Goal: Information Seeking & Learning: Find specific fact

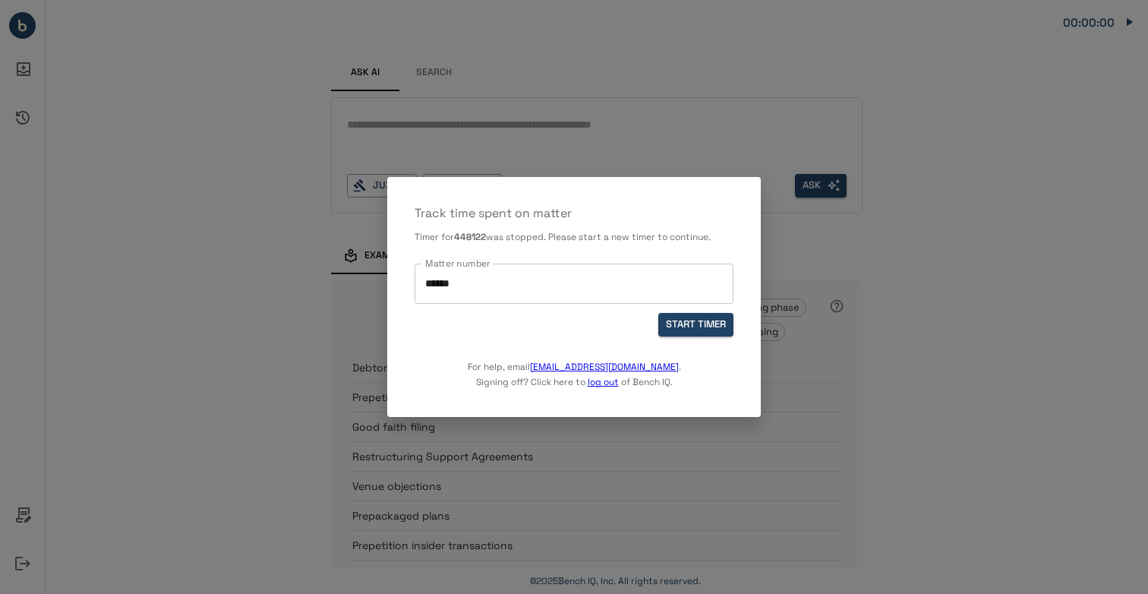
drag, startPoint x: 520, startPoint y: 276, endPoint x: 498, endPoint y: 279, distance: 22.1
click at [520, 276] on input "******" at bounding box center [574, 283] width 305 height 27
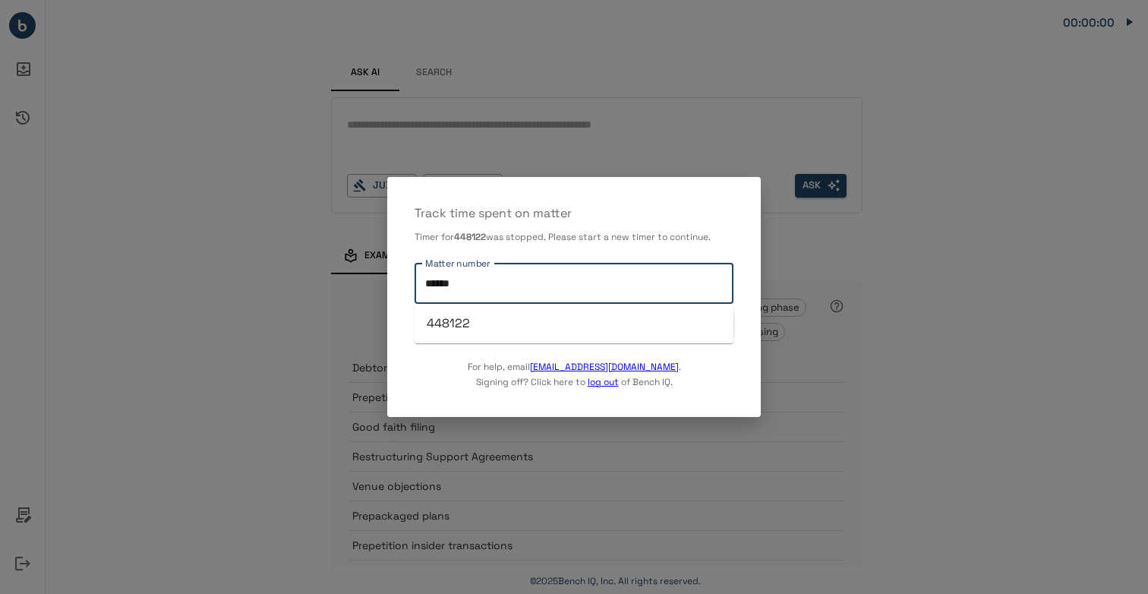
drag, startPoint x: 479, startPoint y: 284, endPoint x: 434, endPoint y: 287, distance: 44.9
click at [434, 287] on input "******" at bounding box center [574, 283] width 305 height 27
click at [472, 286] on input "******" at bounding box center [574, 283] width 305 height 27
click at [440, 286] on input "******" at bounding box center [574, 283] width 305 height 27
type input "******"
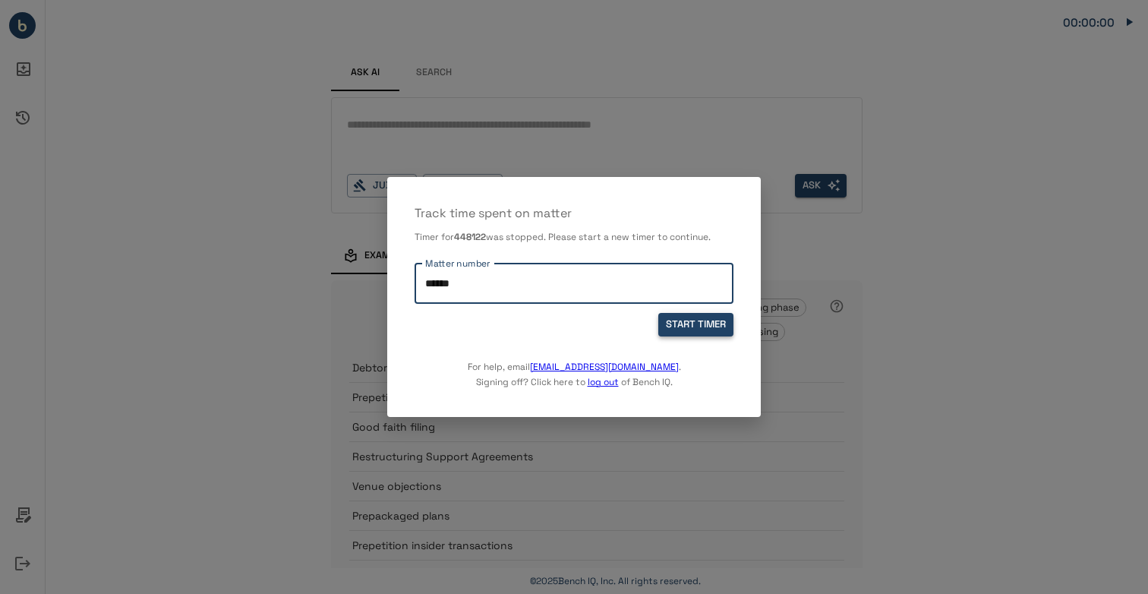
click at [678, 327] on button "START TIMER" at bounding box center [696, 325] width 75 height 24
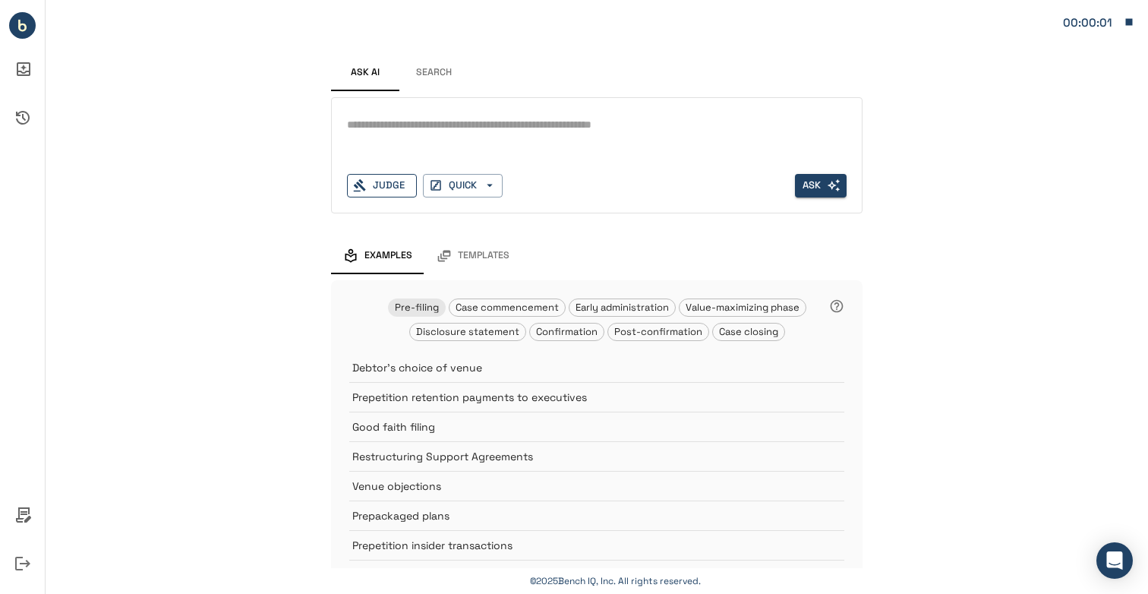
click at [387, 178] on div "Judge" at bounding box center [382, 186] width 70 height 24
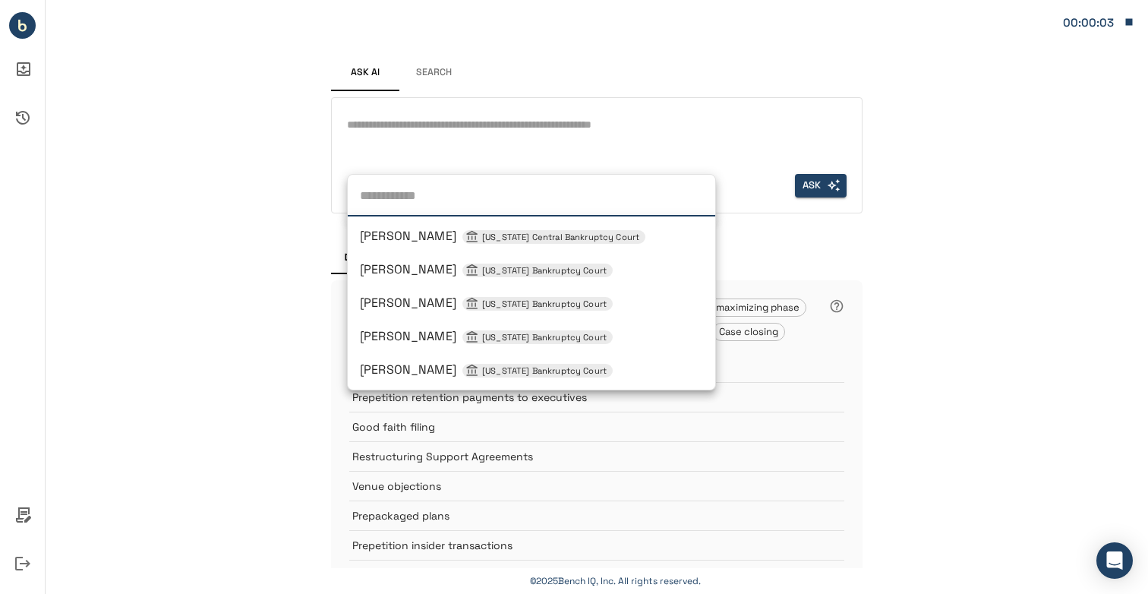
type input "*"
type input "**********"
type input "**"
type input "**********"
type input "***"
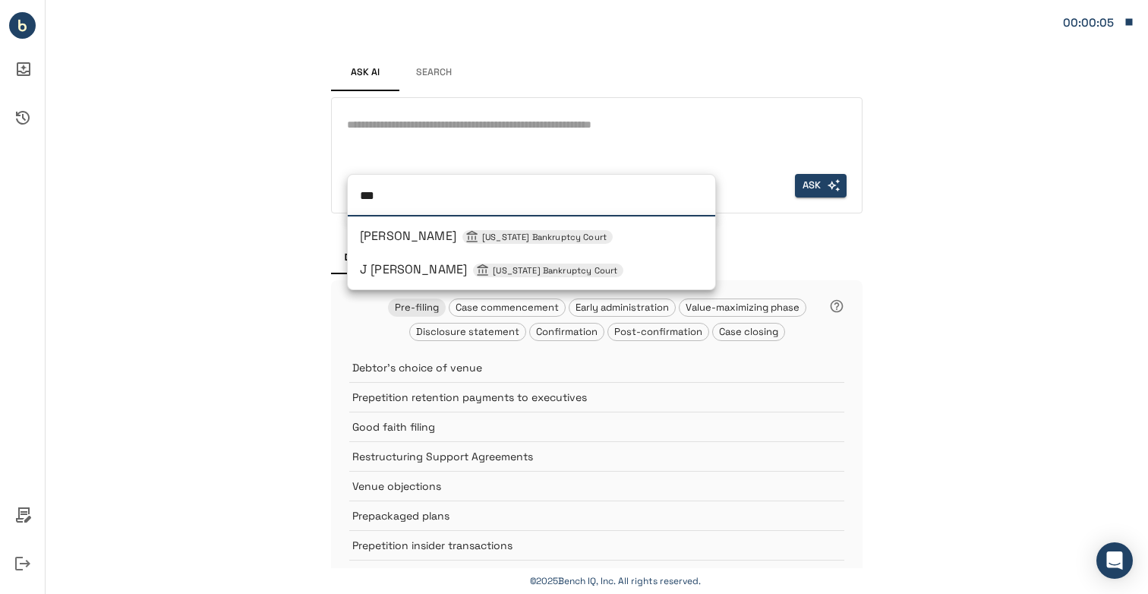
type input "****"
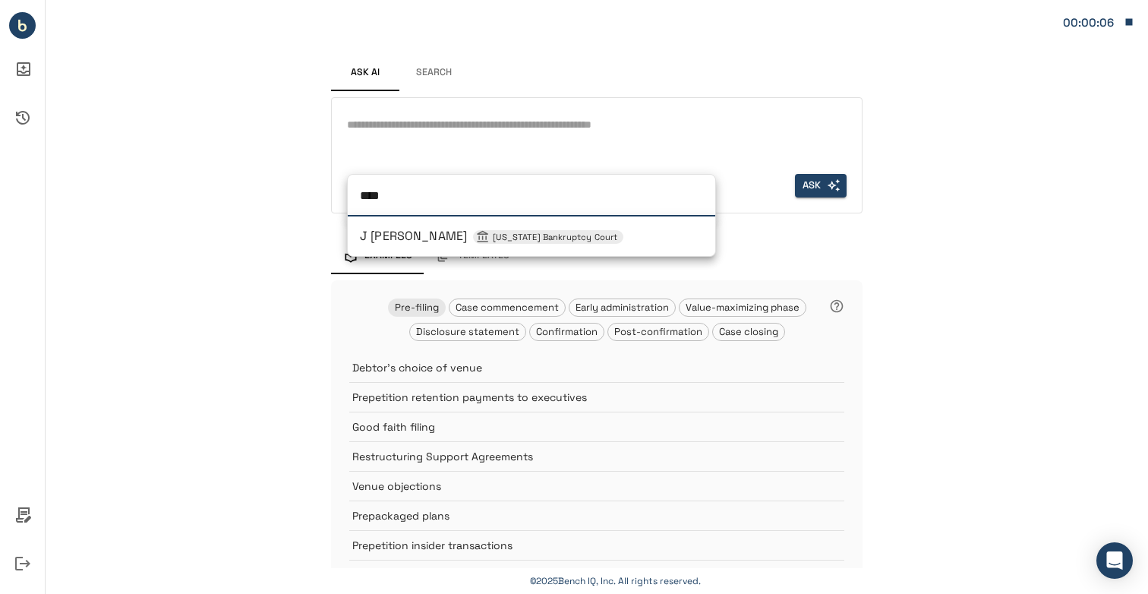
click at [395, 232] on span "J [PERSON_NAME] [US_STATE] Bankruptcy Court" at bounding box center [492, 236] width 264 height 16
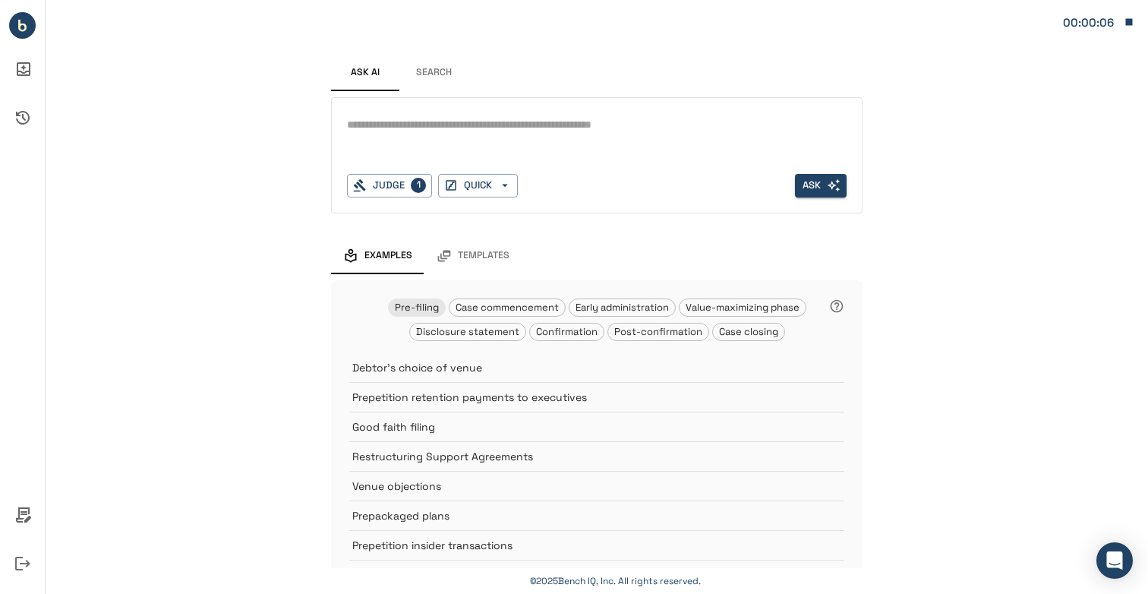
click at [428, 124] on textarea at bounding box center [597, 124] width 500 height 17
click at [419, 110] on div "* Judge 1 QUICK Ask" at bounding box center [597, 155] width 532 height 116
click at [440, 132] on textarea at bounding box center [597, 124] width 500 height 17
type textarea "*"
click at [435, 65] on button "Search" at bounding box center [434, 73] width 68 height 36
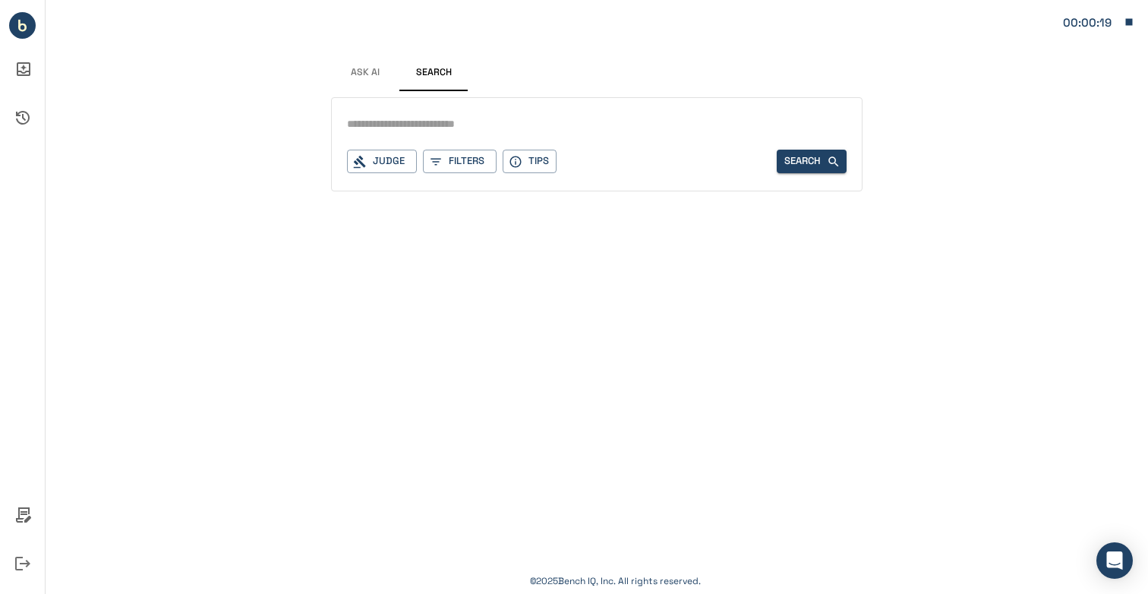
click at [358, 67] on span "Ask AI" at bounding box center [365, 73] width 29 height 12
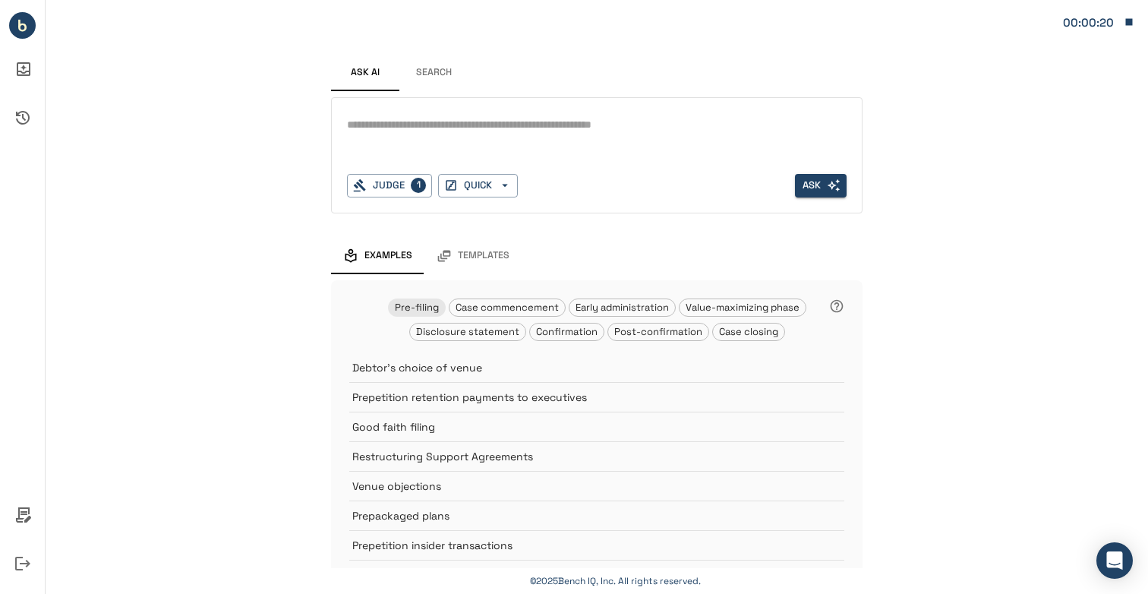
click at [427, 70] on button "Search" at bounding box center [434, 73] width 68 height 36
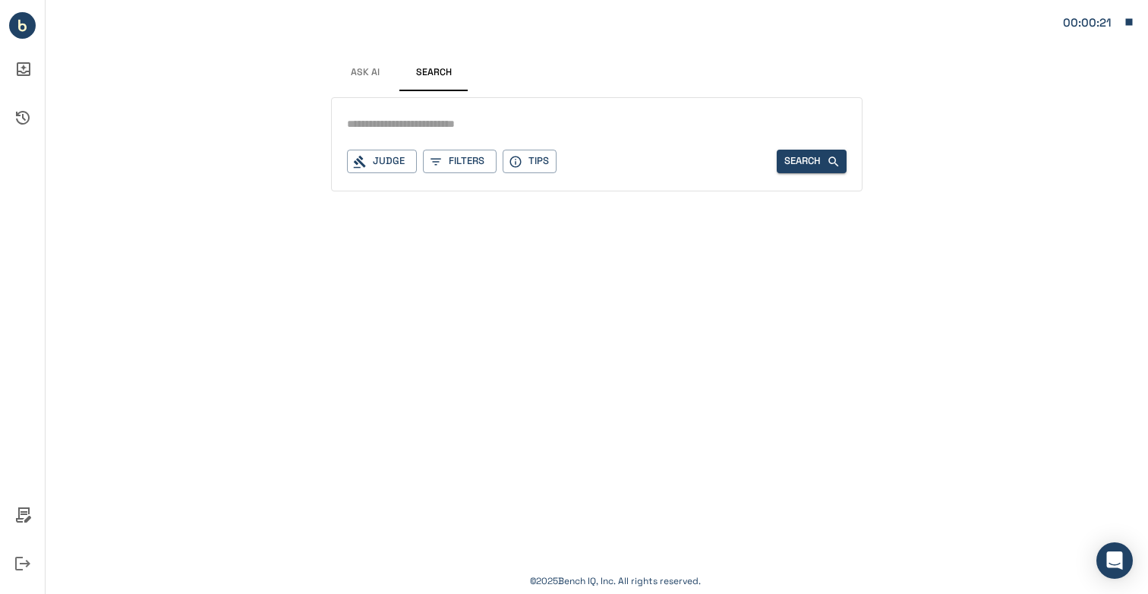
click at [384, 71] on button "Ask AI" at bounding box center [365, 73] width 68 height 36
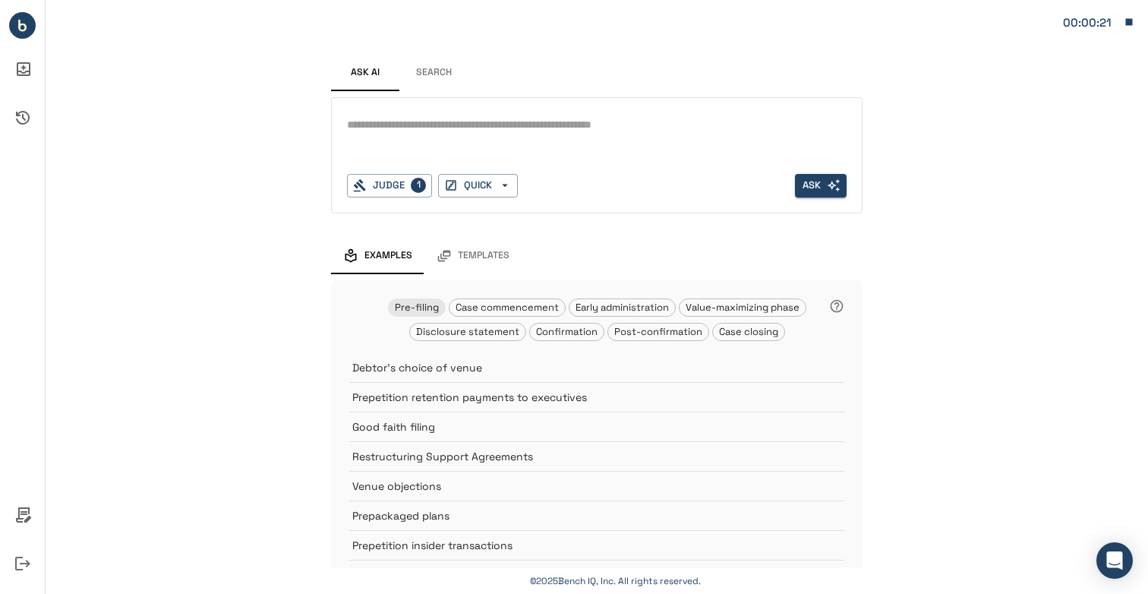
click at [413, 145] on div "*" at bounding box center [597, 137] width 500 height 49
click at [397, 130] on textarea at bounding box center [597, 124] width 500 height 17
drag, startPoint x: 826, startPoint y: 119, endPoint x: 771, endPoint y: 126, distance: 55.9
click at [772, 126] on textarea "**********" at bounding box center [597, 124] width 500 height 17
type textarea "**********"
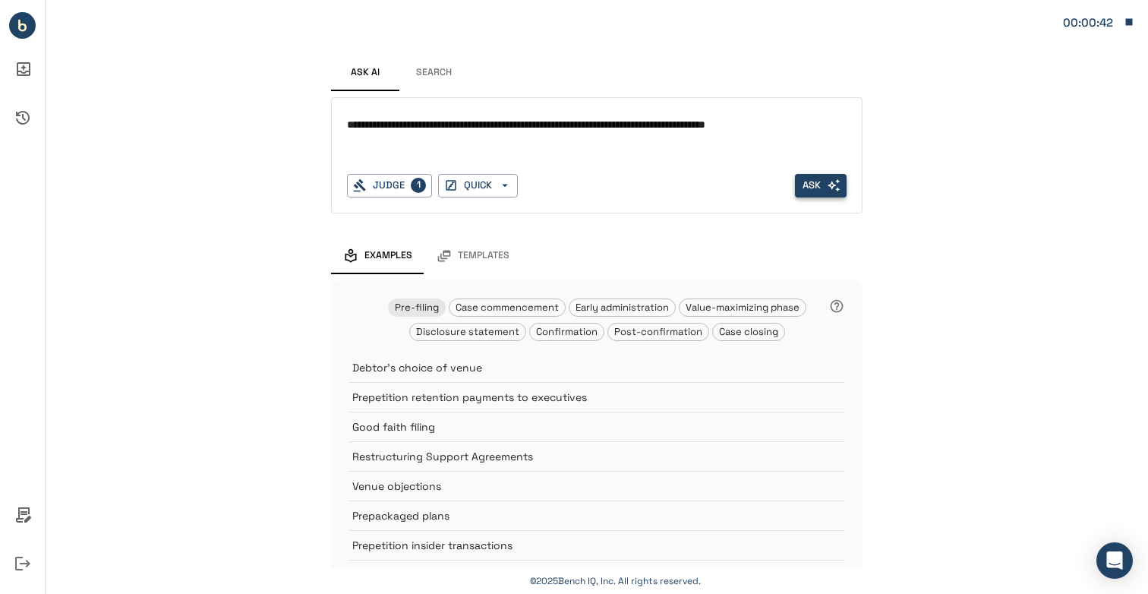
click at [804, 184] on button "Ask" at bounding box center [821, 186] width 52 height 24
click at [486, 112] on div "* Judge QUICK Ask" at bounding box center [597, 155] width 532 height 116
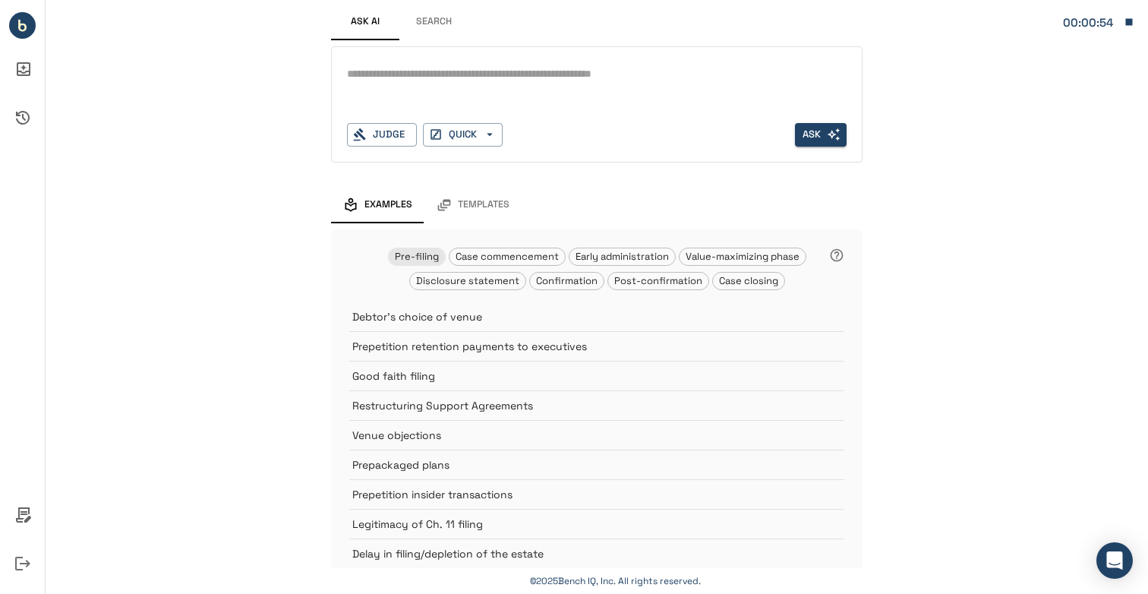
scroll to position [103, 0]
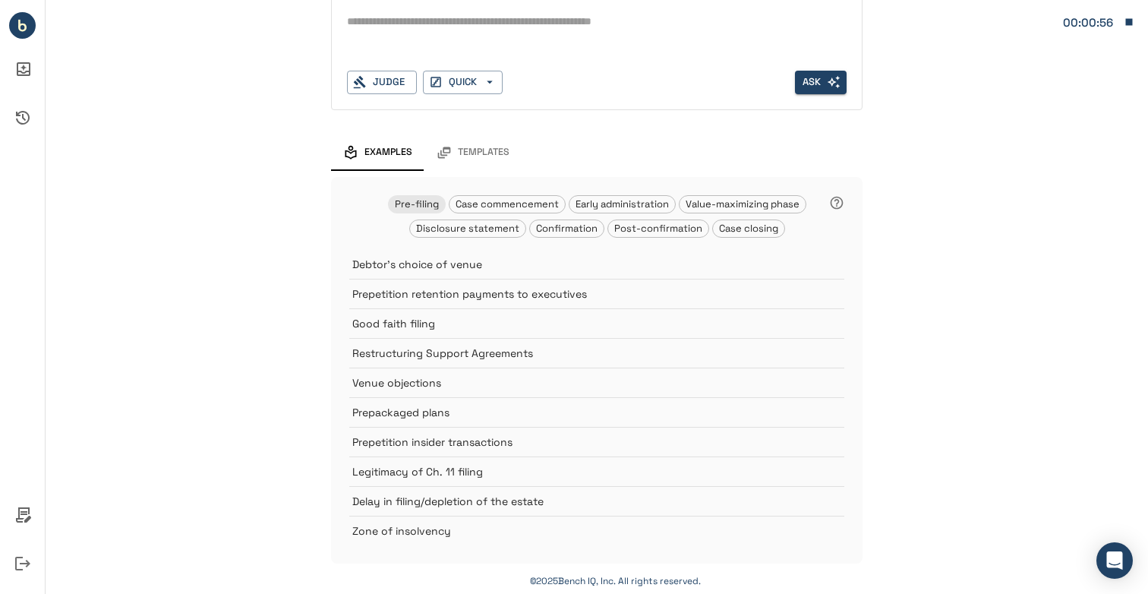
click at [473, 148] on span "Templates" at bounding box center [484, 153] width 52 height 12
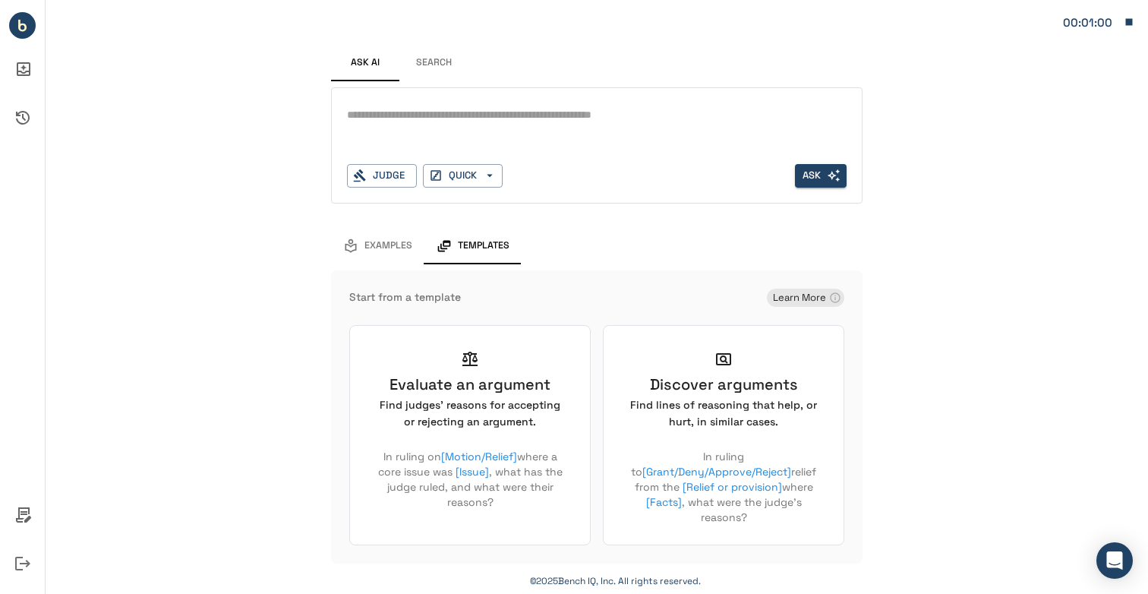
click at [431, 65] on button "Search" at bounding box center [434, 63] width 68 height 36
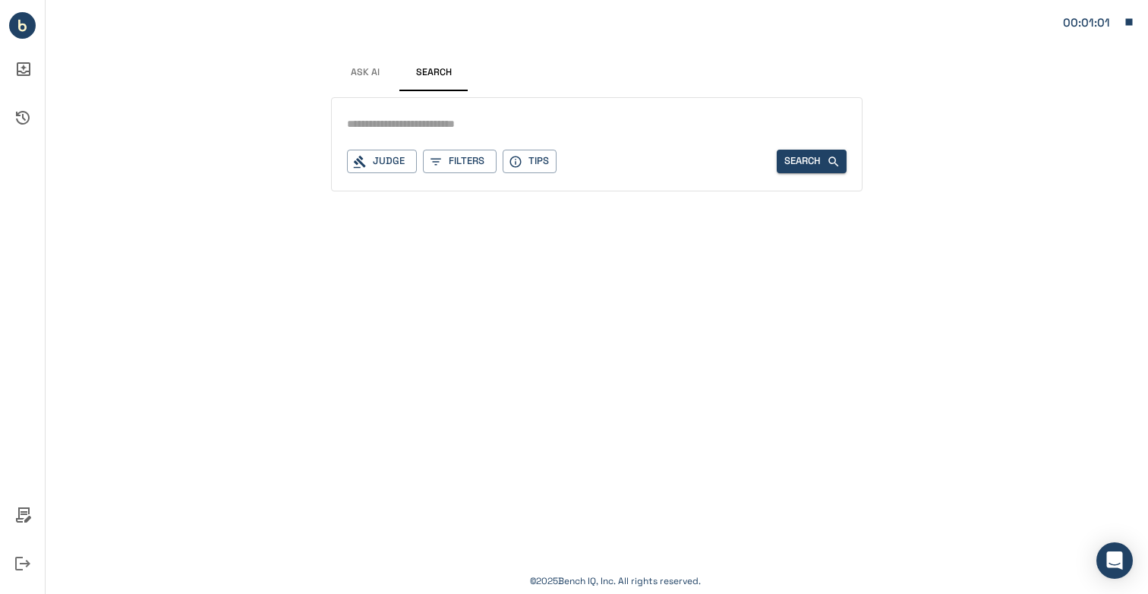
click at [462, 122] on input "text" at bounding box center [597, 124] width 500 height 22
type input "**********"
click at [786, 163] on button "Search" at bounding box center [812, 162] width 70 height 24
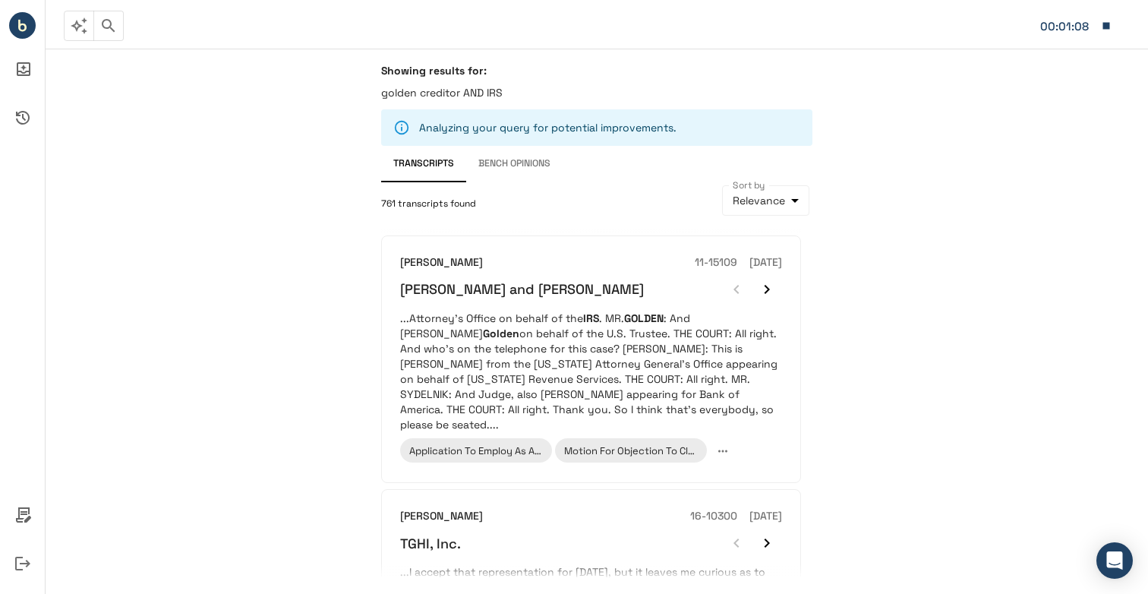
click at [381, 90] on div "Showing results for: golden creditor AND IRS Analyzing your query for potential…" at bounding box center [597, 321] width 468 height 538
click at [383, 91] on p "golden creditor AND IRS" at bounding box center [596, 92] width 431 height 15
click at [494, 94] on p "golden creditor AND IRS" at bounding box center [596, 92] width 431 height 15
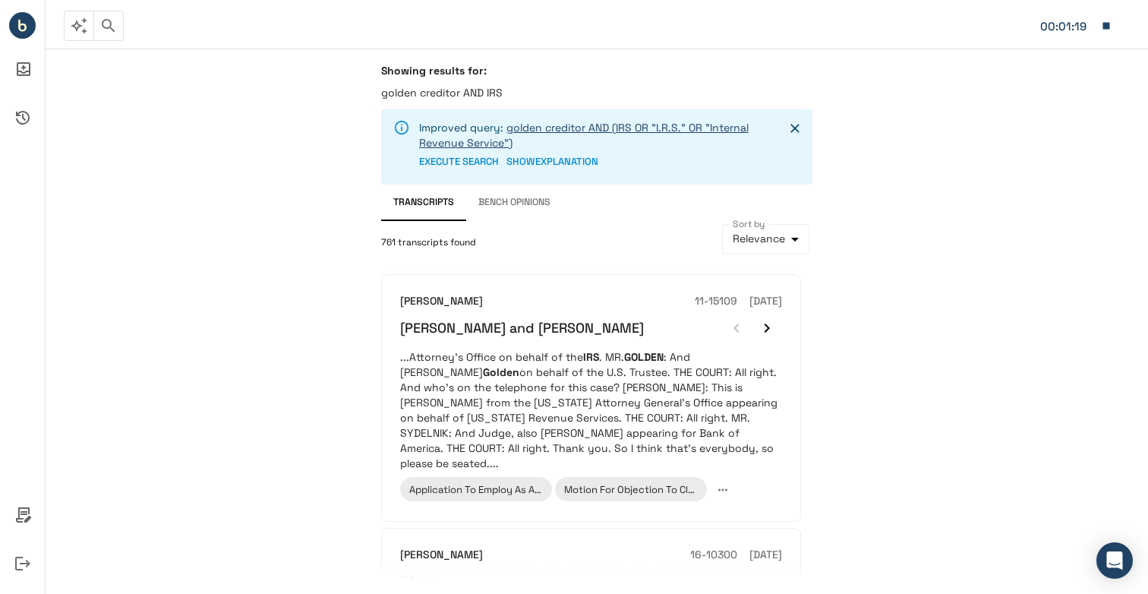
click at [589, 121] on link "golden creditor AND (IRS OR "I.R.S." OR "Internal Revenue Service")" at bounding box center [584, 135] width 330 height 29
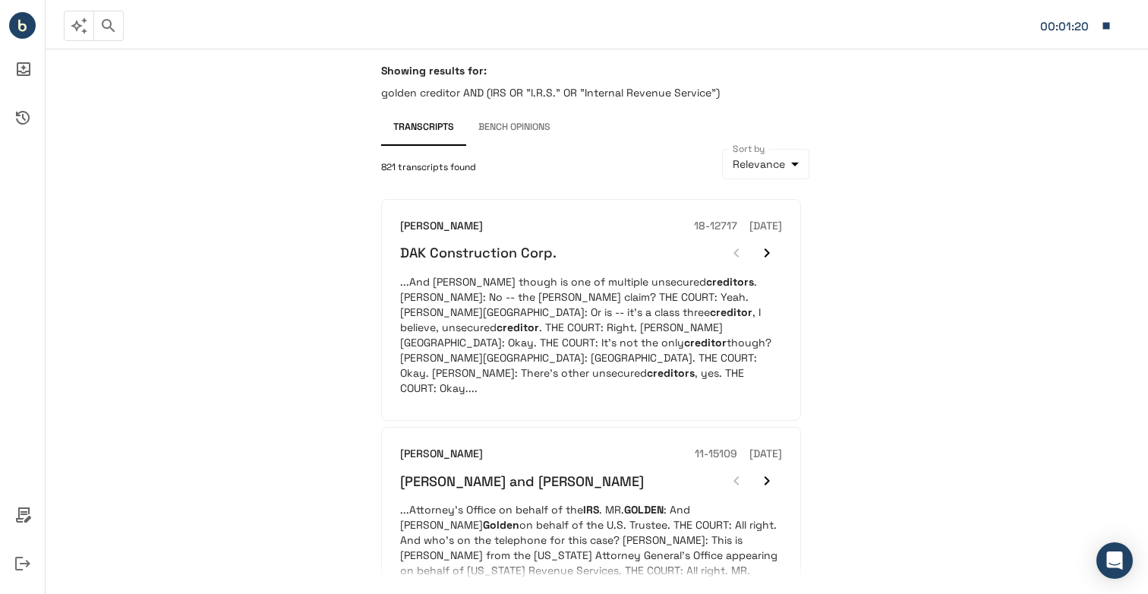
click at [534, 84] on div "Showing results for: golden creditor AND (IRS OR "I.R.S." OR "Internal Revenue …" at bounding box center [596, 87] width 431 height 46
click at [524, 93] on p "golden creditor AND (IRS OR "I.R.S." OR "Internal Revenue Service")" at bounding box center [596, 92] width 431 height 15
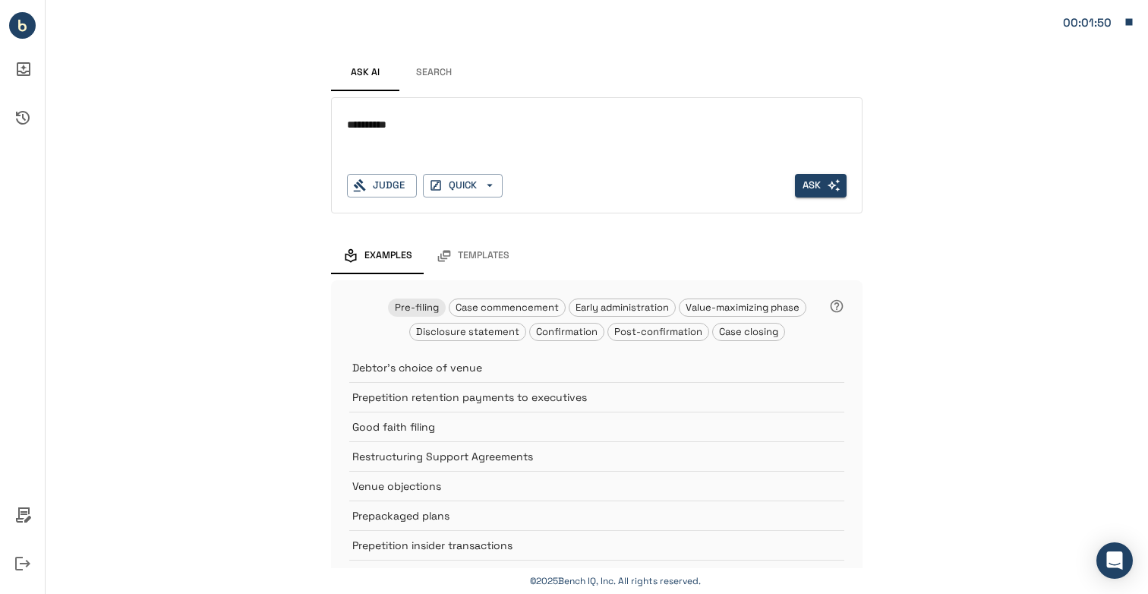
type textarea "**********"
click at [422, 64] on button "Search" at bounding box center [434, 73] width 68 height 36
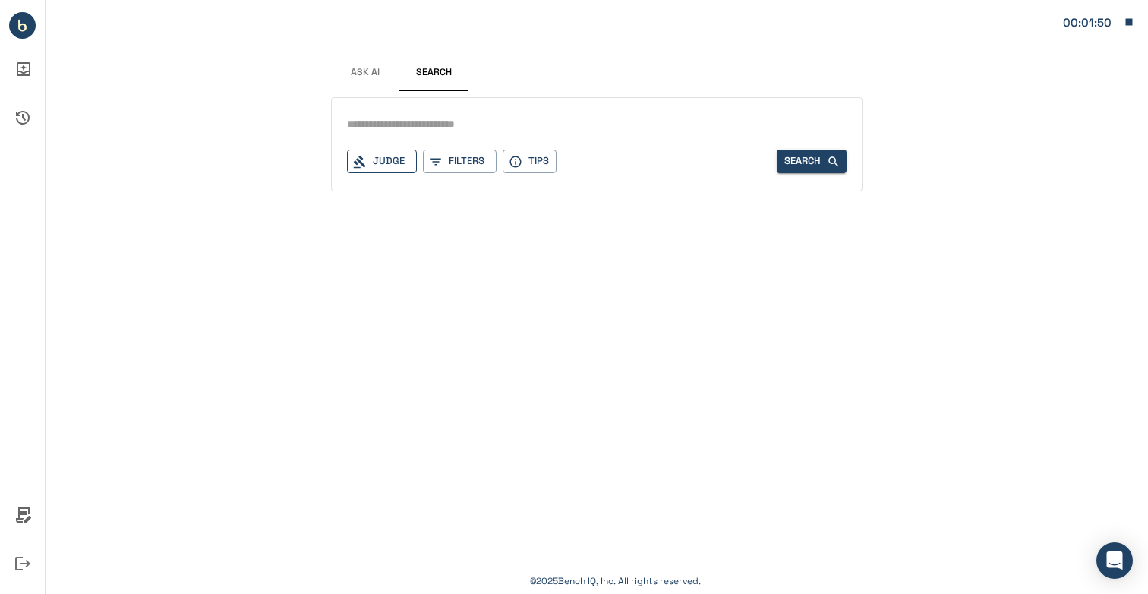
click at [385, 162] on div "Judge" at bounding box center [382, 162] width 70 height 24
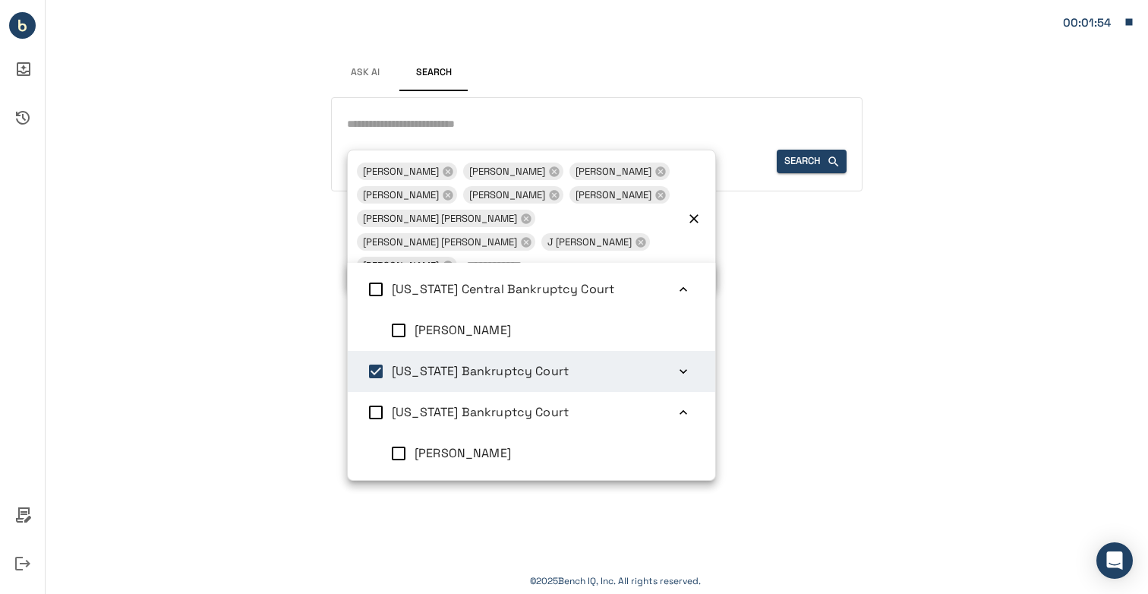
click at [544, 113] on input "text" at bounding box center [597, 124] width 500 height 22
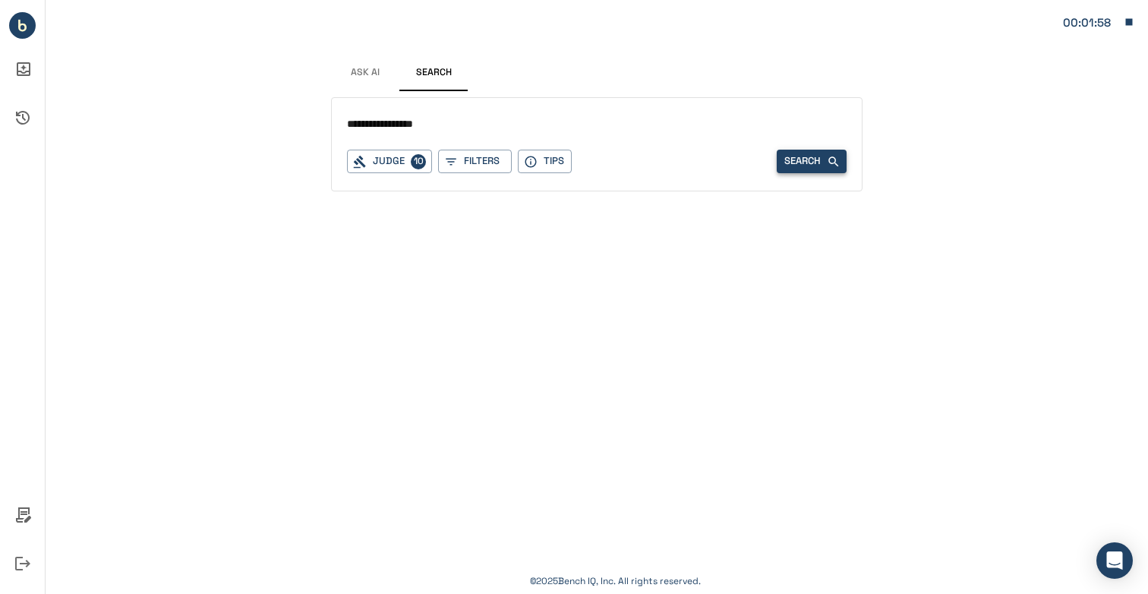
type input "**********"
click at [802, 151] on button "Search" at bounding box center [812, 162] width 70 height 24
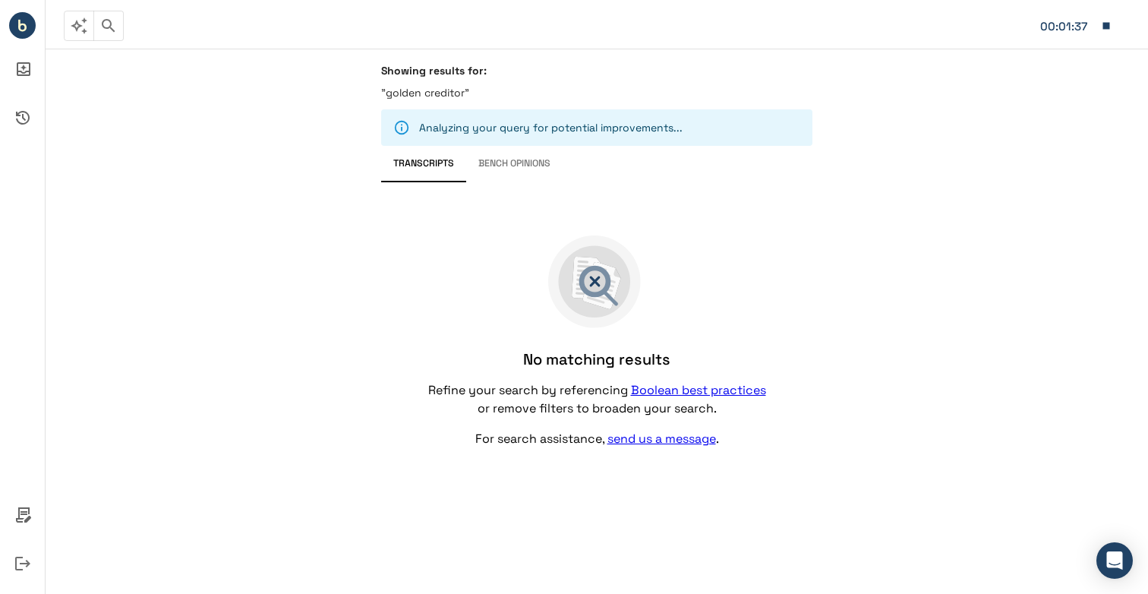
click at [523, 156] on button "Bench Opinions" at bounding box center [514, 164] width 96 height 36
click at [442, 169] on button "Transcripts" at bounding box center [423, 164] width 85 height 36
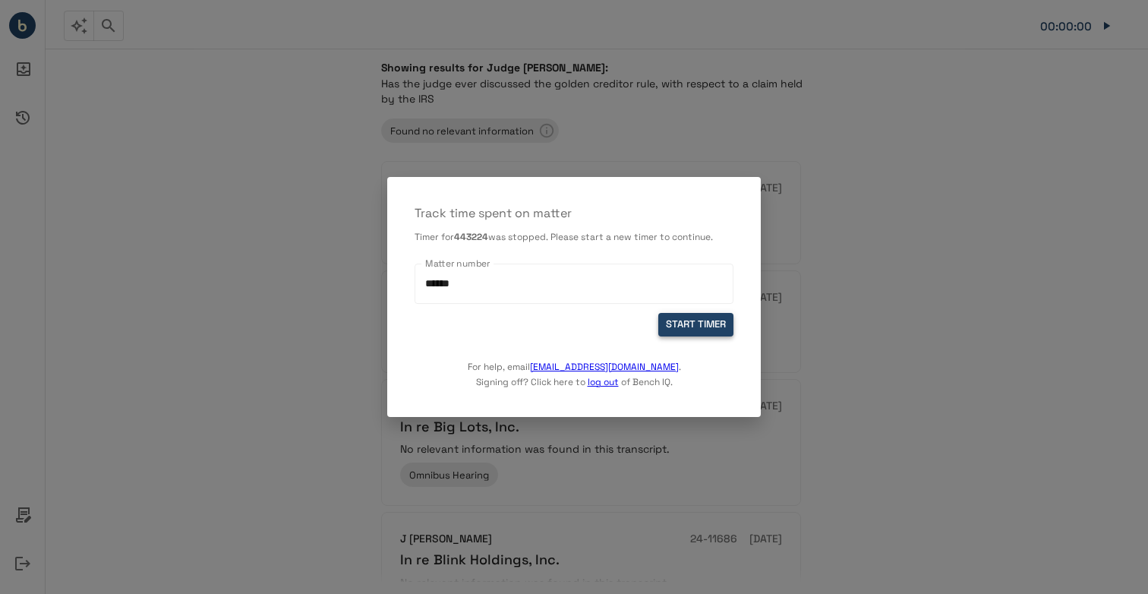
click at [677, 327] on button "START TIMER" at bounding box center [696, 325] width 75 height 24
click at [704, 323] on button "START TIMER" at bounding box center [696, 325] width 75 height 24
click at [703, 323] on button "START TIMER" at bounding box center [696, 325] width 75 height 24
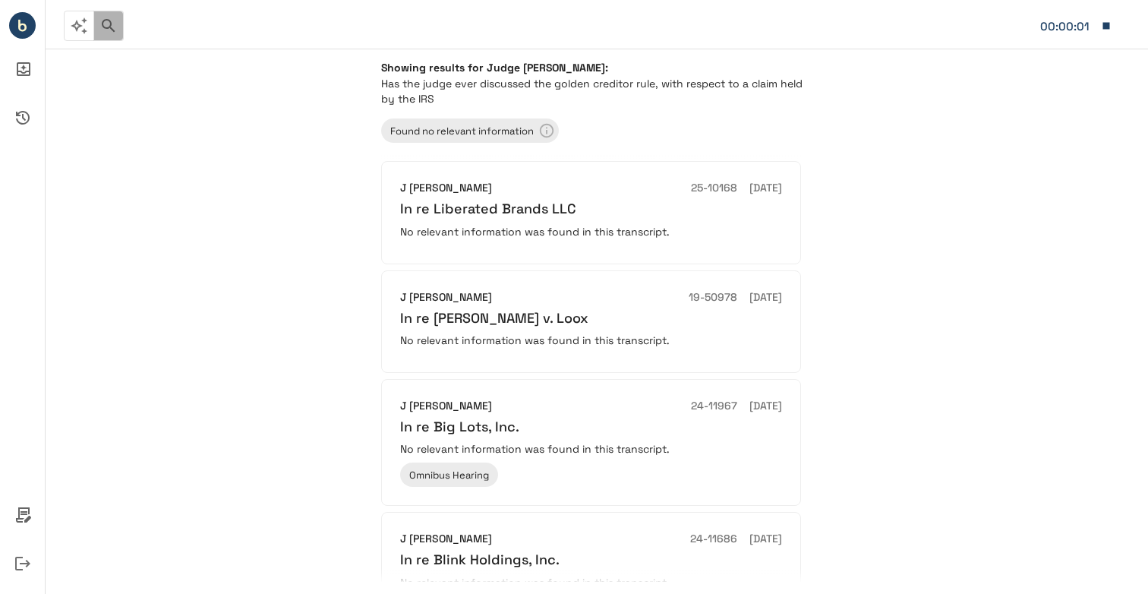
click at [100, 17] on icon "button" at bounding box center [108, 26] width 18 height 18
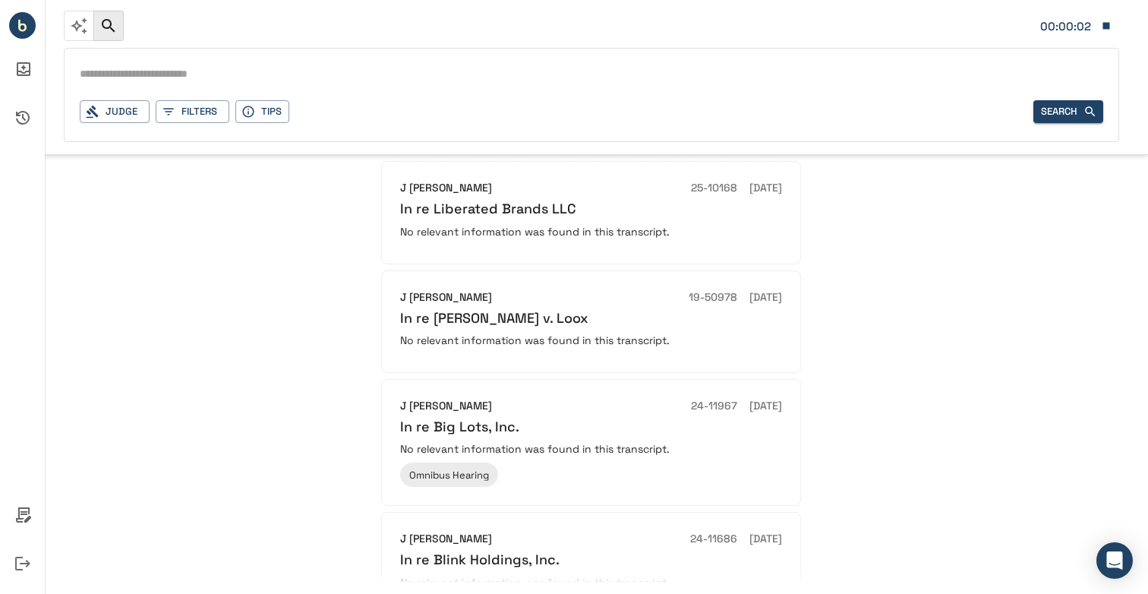
click at [227, 79] on input "text" at bounding box center [592, 75] width 1024 height 22
type input "*"
type input "**********"
click at [1040, 113] on button "Search" at bounding box center [1069, 112] width 70 height 24
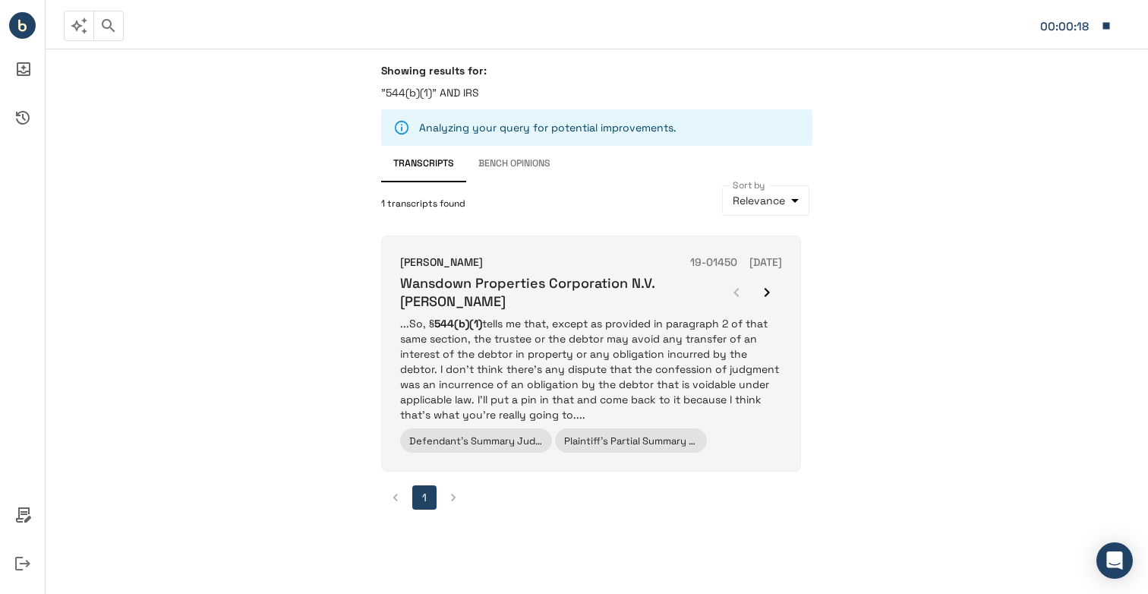
click at [548, 310] on div "[PERSON_NAME] 19-01450 [DATE] Wansdown Properties Corporation N.V. [PERSON_NAME…" at bounding box center [591, 353] width 382 height 198
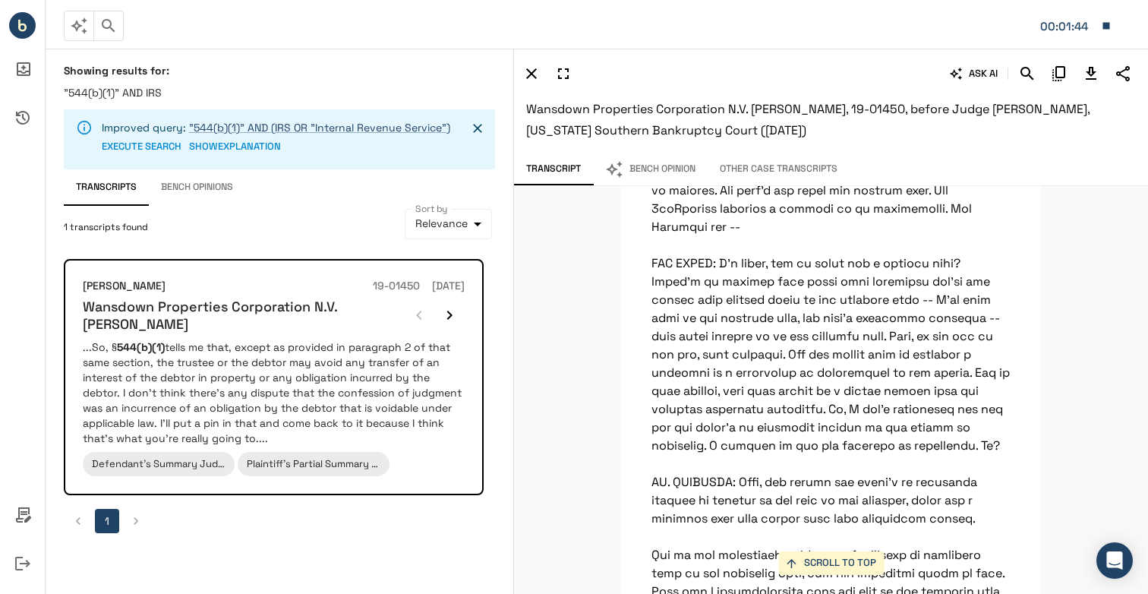
scroll to position [4709, 0]
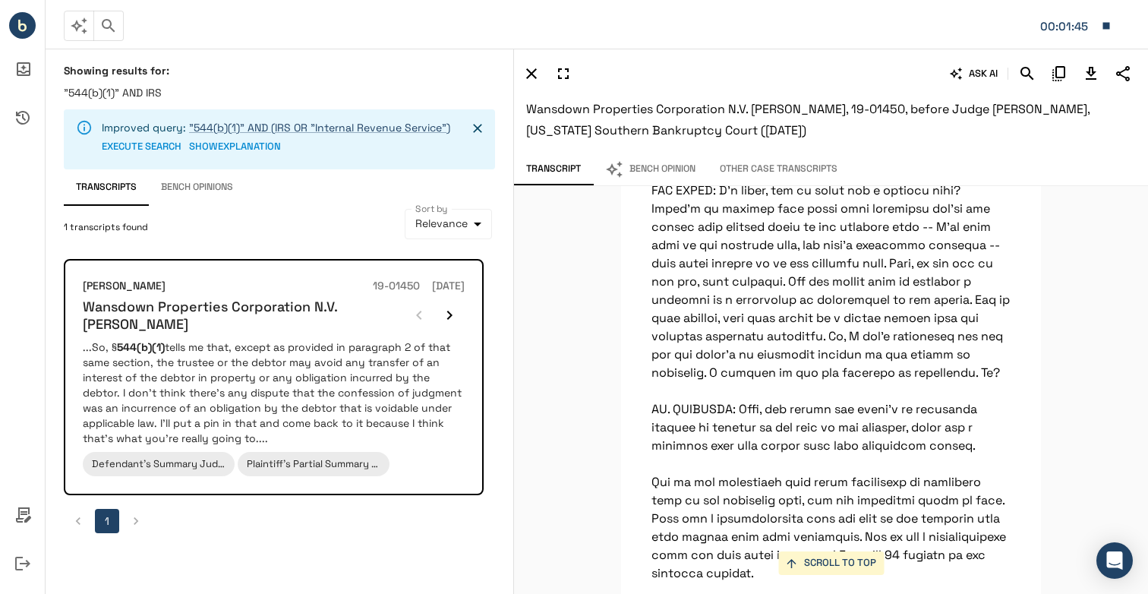
drag, startPoint x: 103, startPoint y: 35, endPoint x: 94, endPoint y: 33, distance: 8.7
click at [103, 35] on button "button" at bounding box center [108, 26] width 30 height 30
click at [37, 17] on div "Bench IQ" at bounding box center [23, 25] width 43 height 27
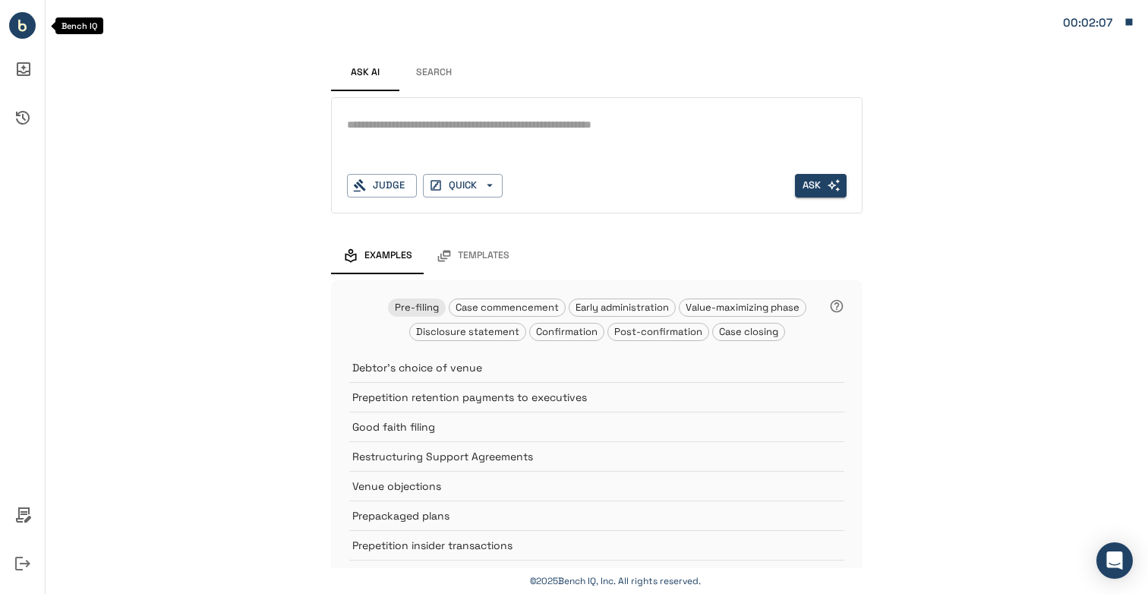
click at [24, 24] on icon "Bench IQ" at bounding box center [22, 28] width 8 height 8
click at [419, 75] on button "Search" at bounding box center [434, 73] width 68 height 36
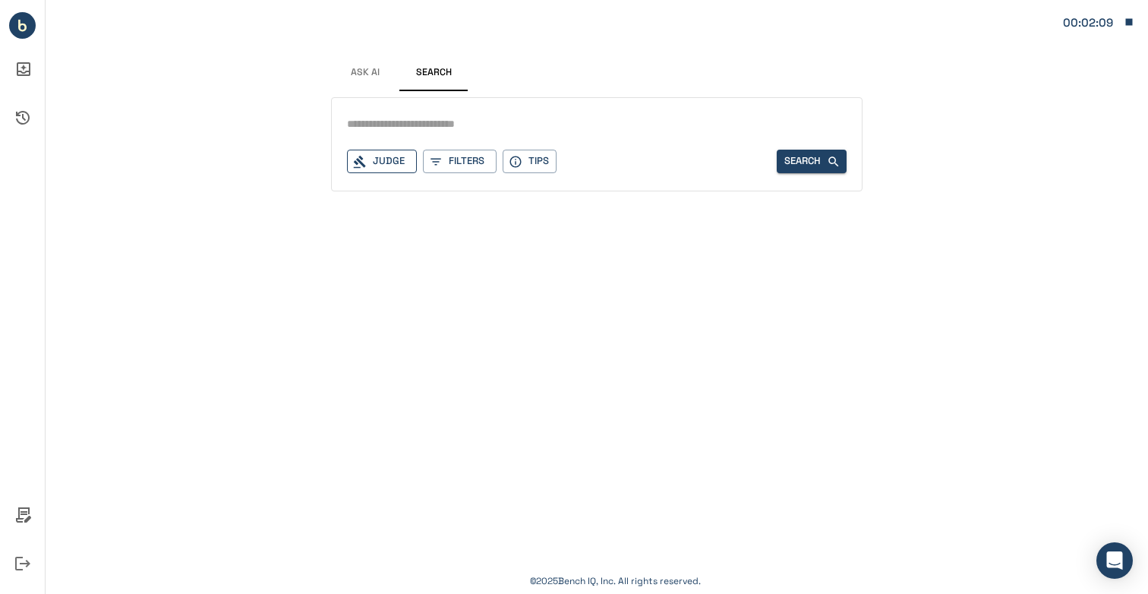
click at [401, 159] on div "Judge" at bounding box center [382, 162] width 70 height 24
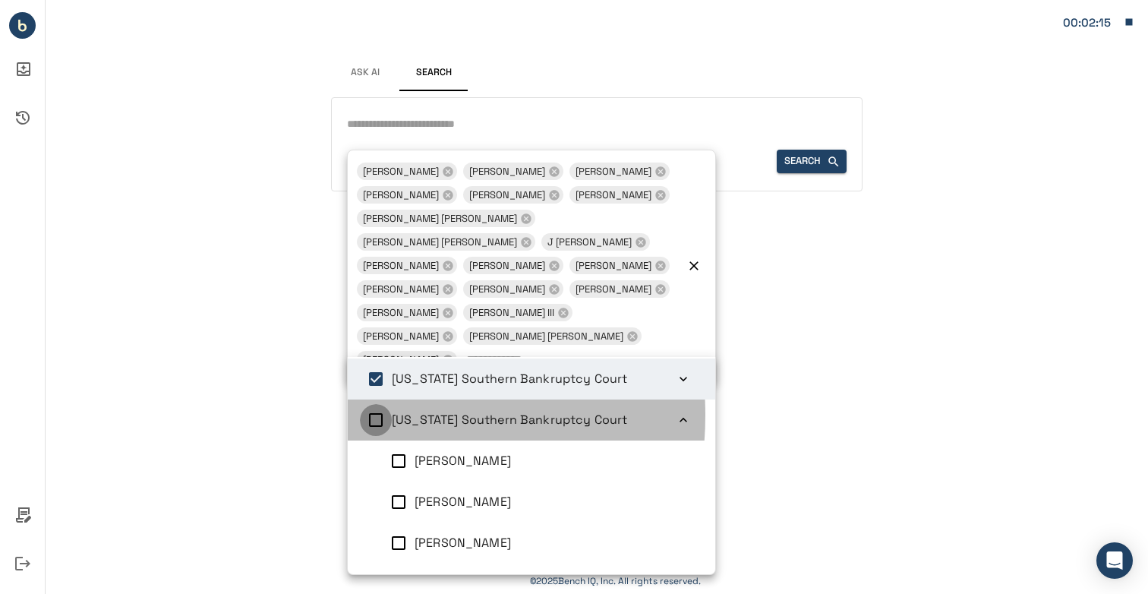
scroll to position [6, 0]
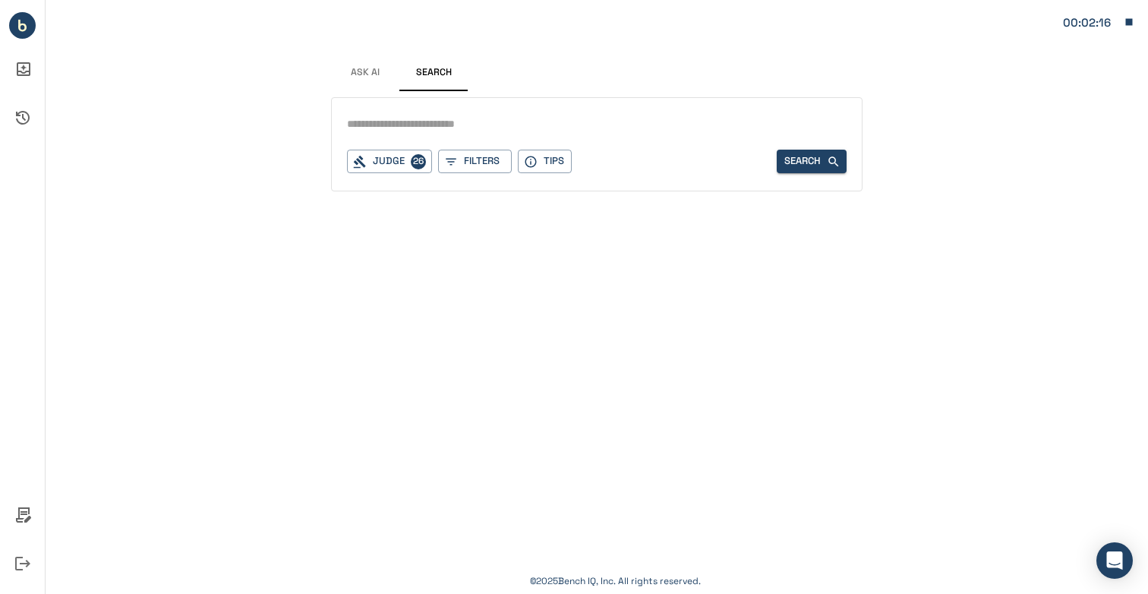
click at [439, 128] on input "text" at bounding box center [597, 124] width 500 height 22
type input "**********"
click at [794, 169] on button "Search" at bounding box center [812, 162] width 70 height 24
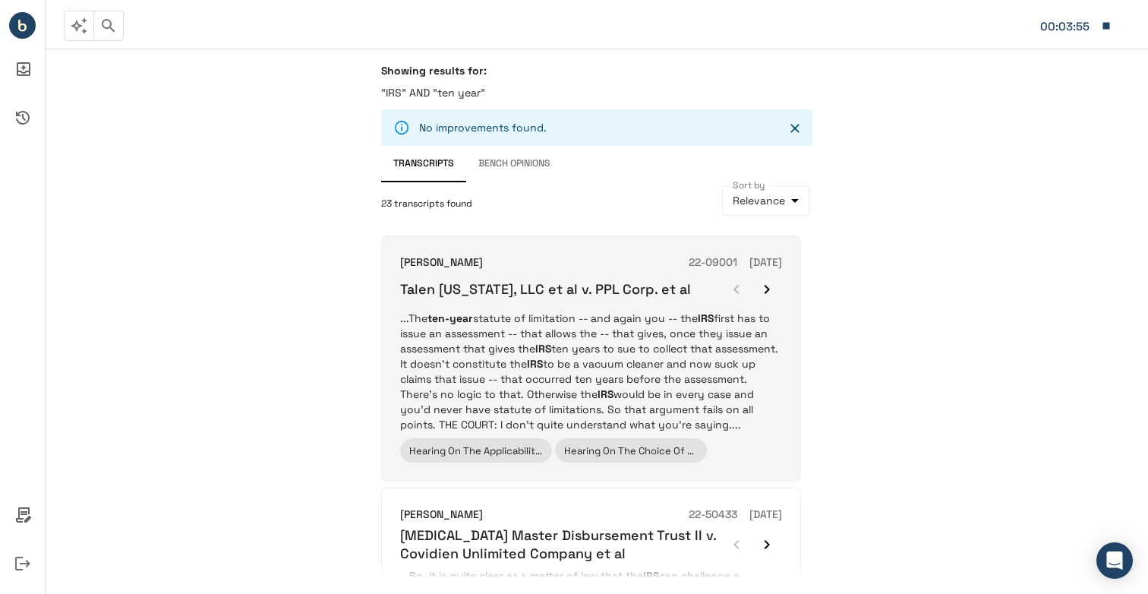
click at [499, 346] on p "...The ten-year statute of limitation -- and again you -- the IRS first has to …" at bounding box center [591, 372] width 382 height 122
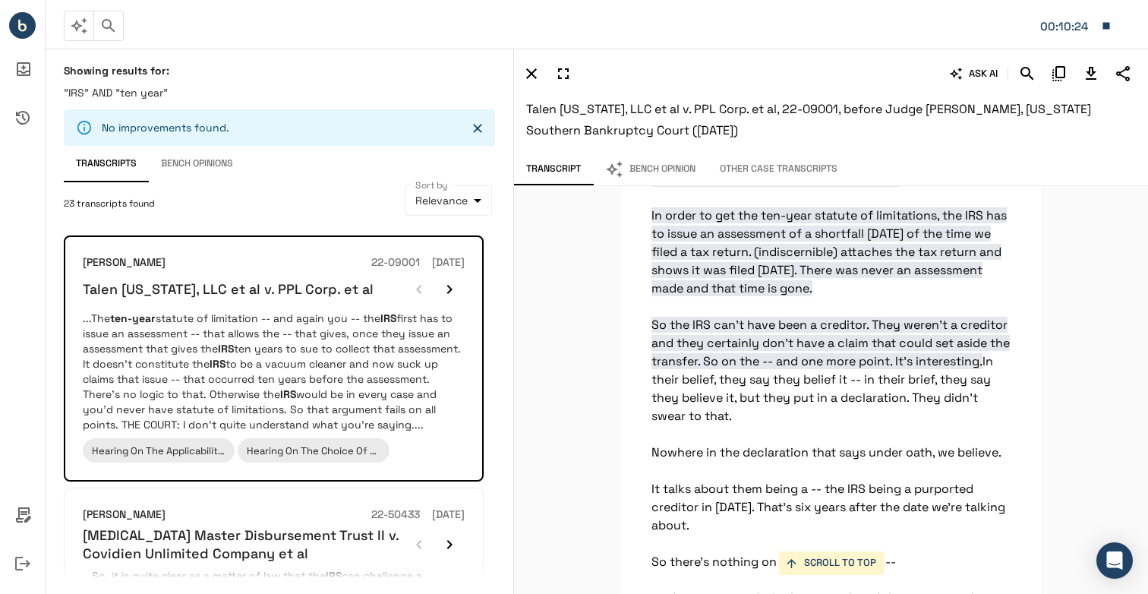
scroll to position [3552, 0]
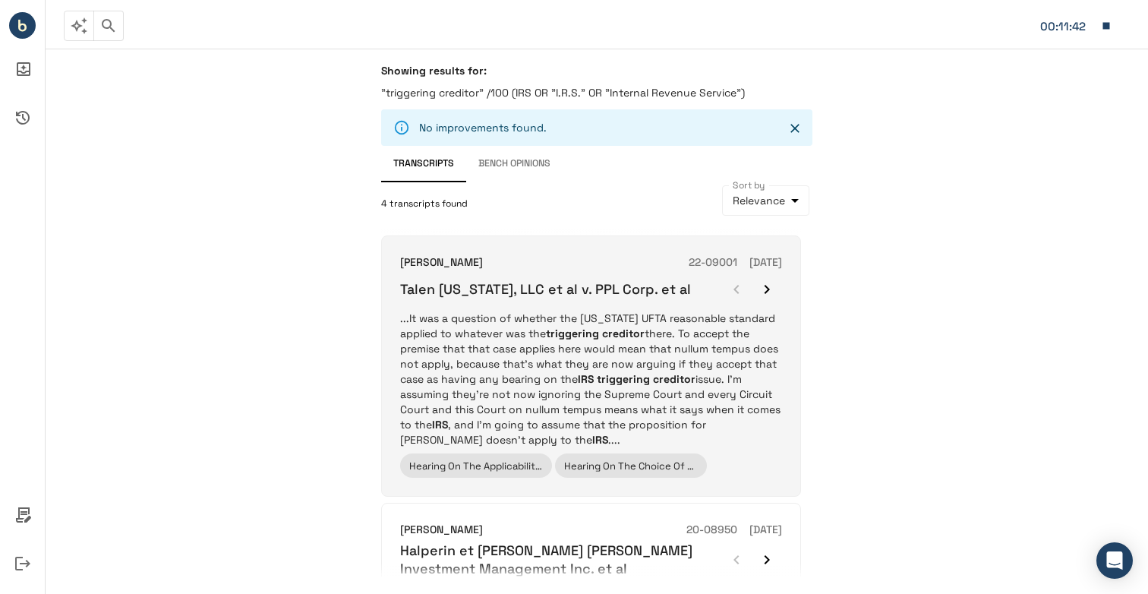
click at [568, 316] on p "...It was a question of whether the Texas UFTA reasonable standard applied to w…" at bounding box center [591, 379] width 382 height 137
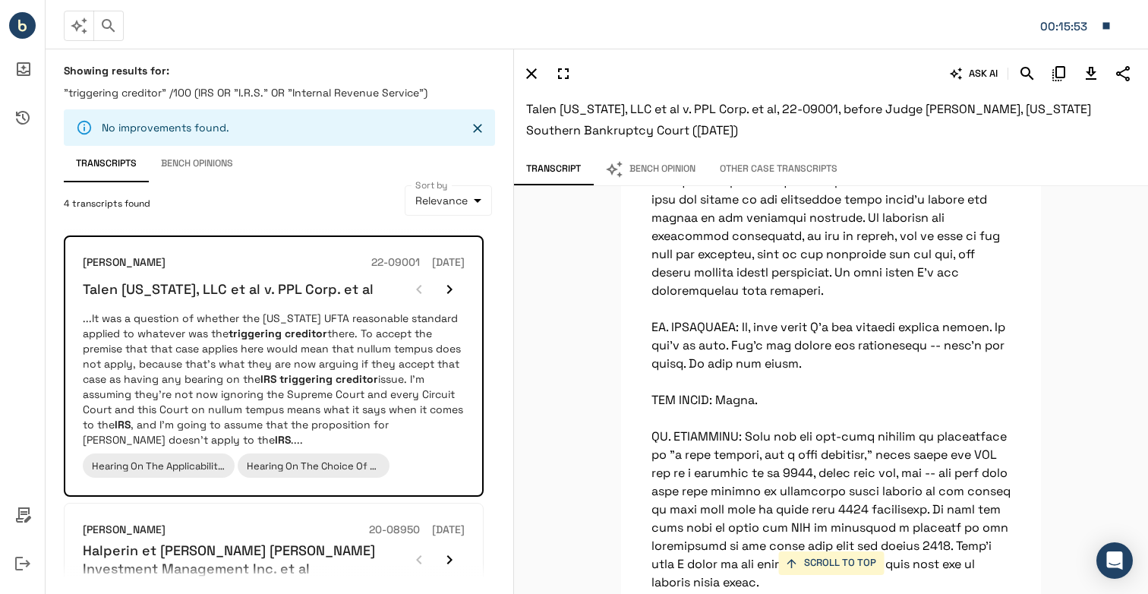
scroll to position [4557, 0]
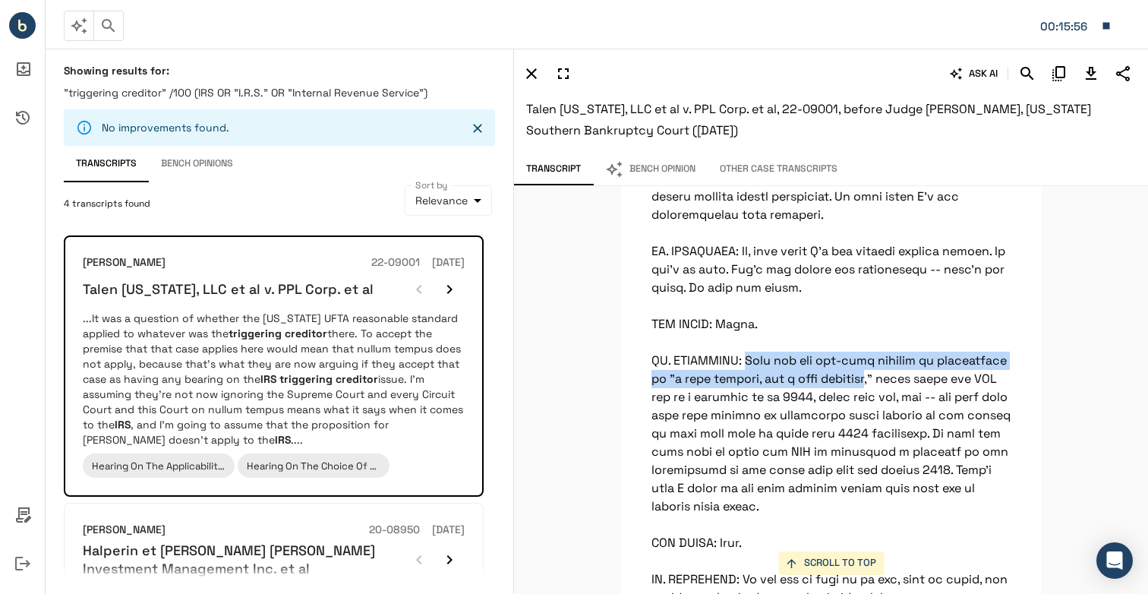
drag, startPoint x: 860, startPoint y: 431, endPoint x: 747, endPoint y: 415, distance: 114.3
copy p "That say the ten-year statute of limitations is "a look forward, not a look bac…"
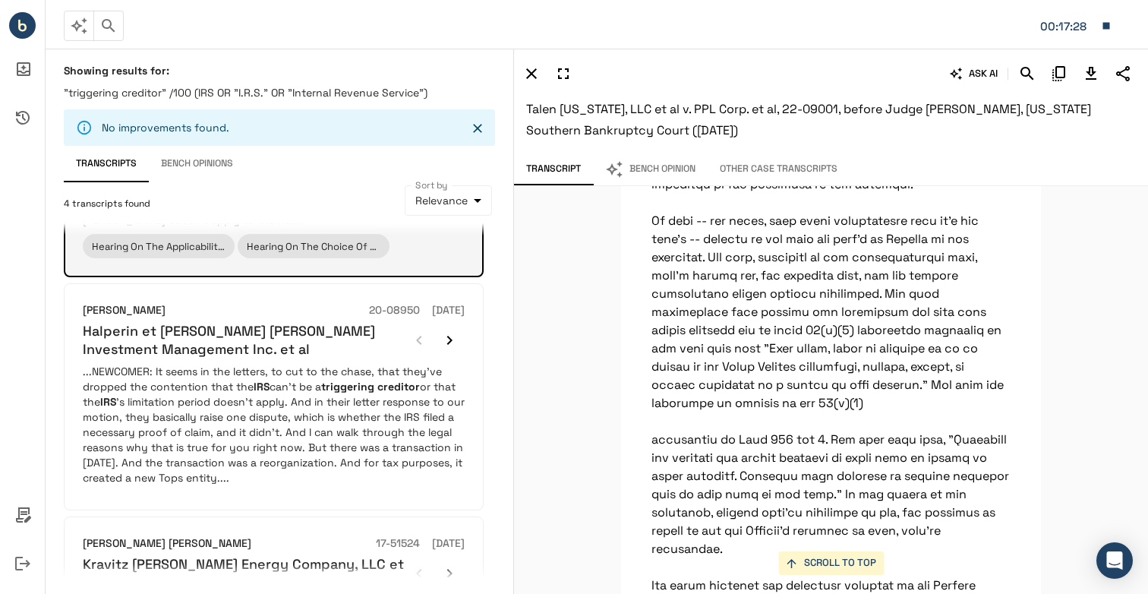
scroll to position [228, 0]
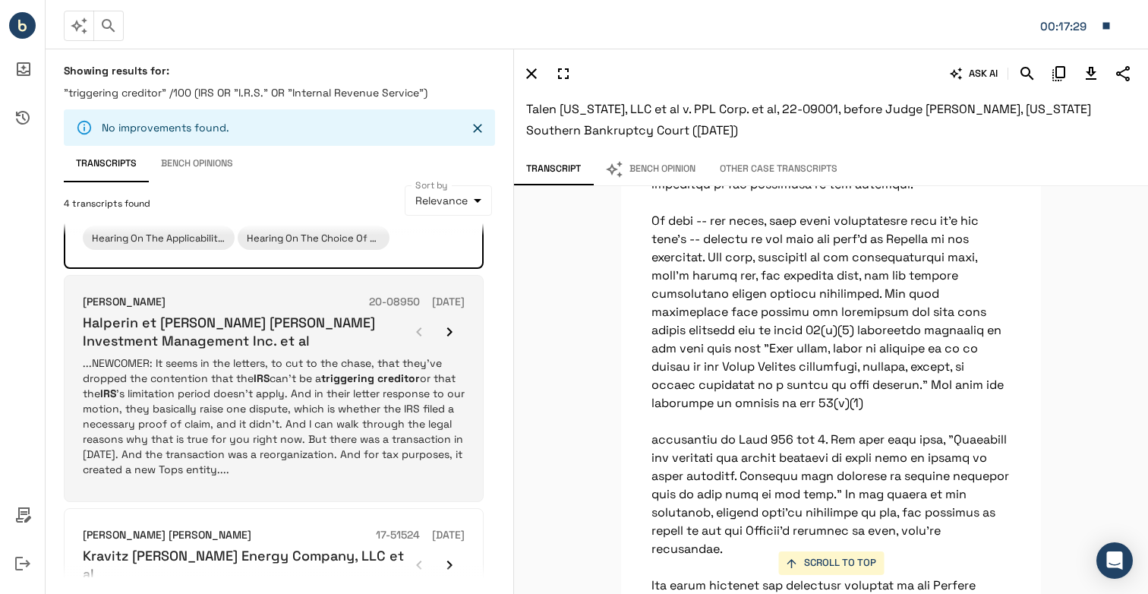
click at [278, 356] on p "...NEWCOMER: It seems in the letters, to cut to the chase, that they've dropped…" at bounding box center [274, 416] width 382 height 122
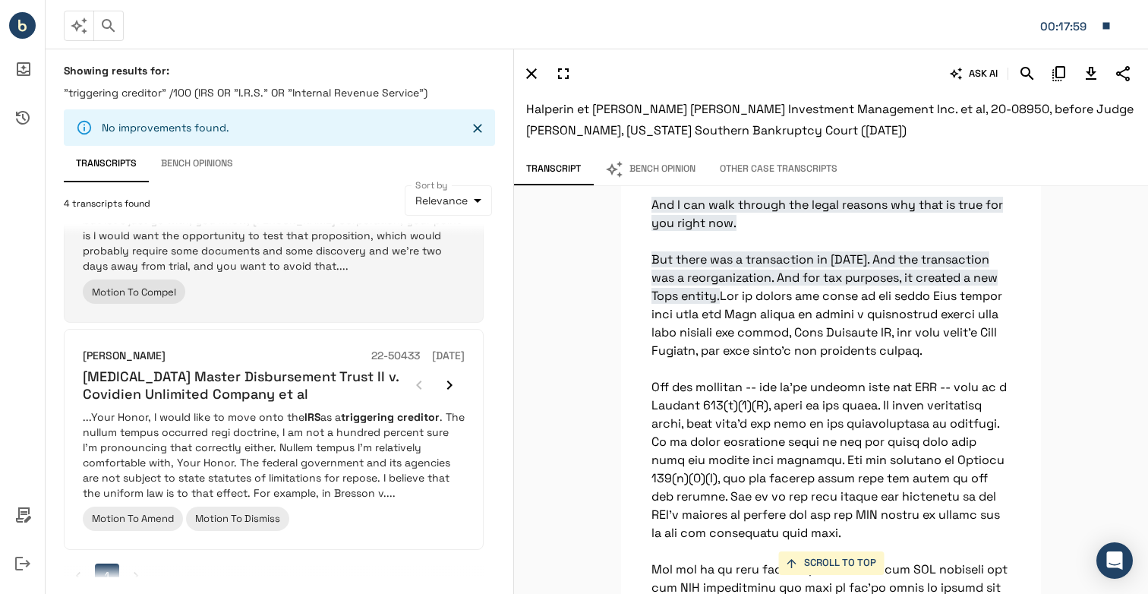
scroll to position [670, 0]
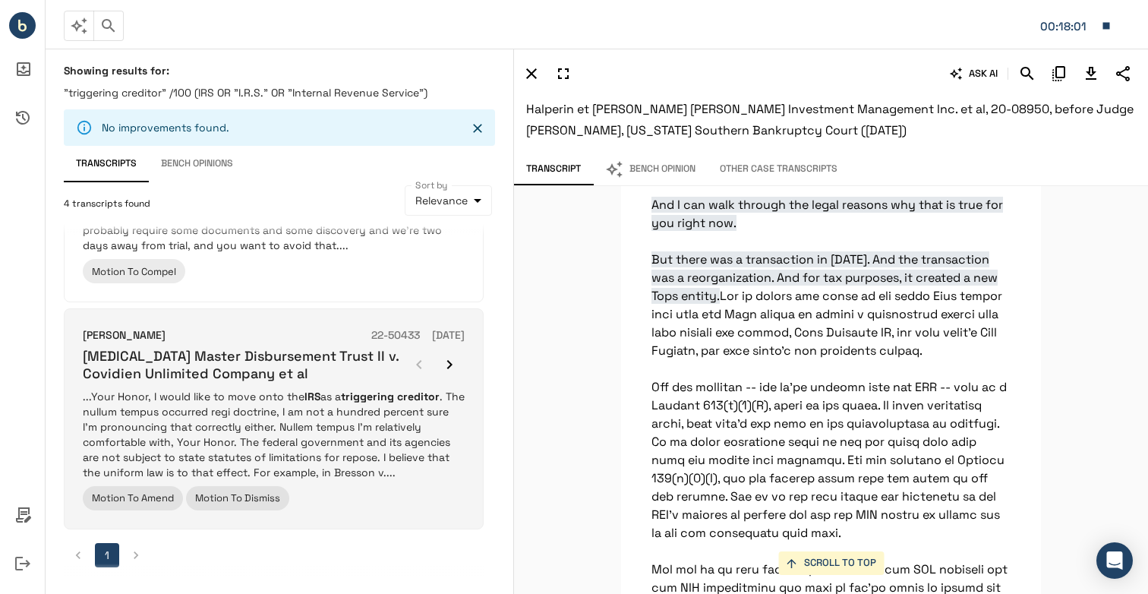
click at [261, 431] on p "...Your Honor, I would like to move onto the IRS as a triggering creditor . The…" at bounding box center [274, 434] width 382 height 91
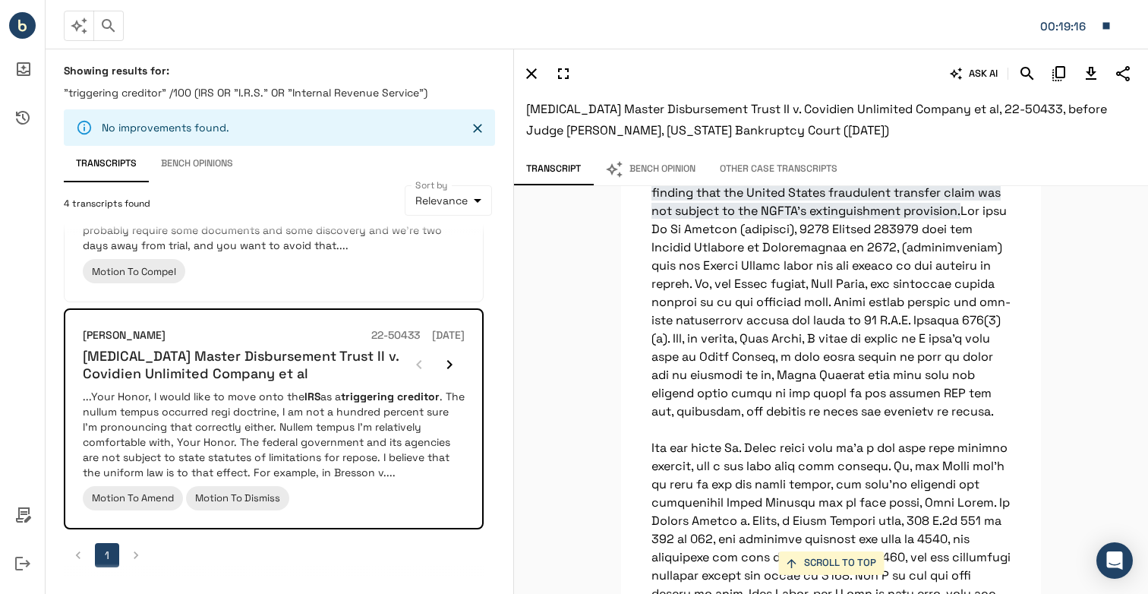
scroll to position [37294, 0]
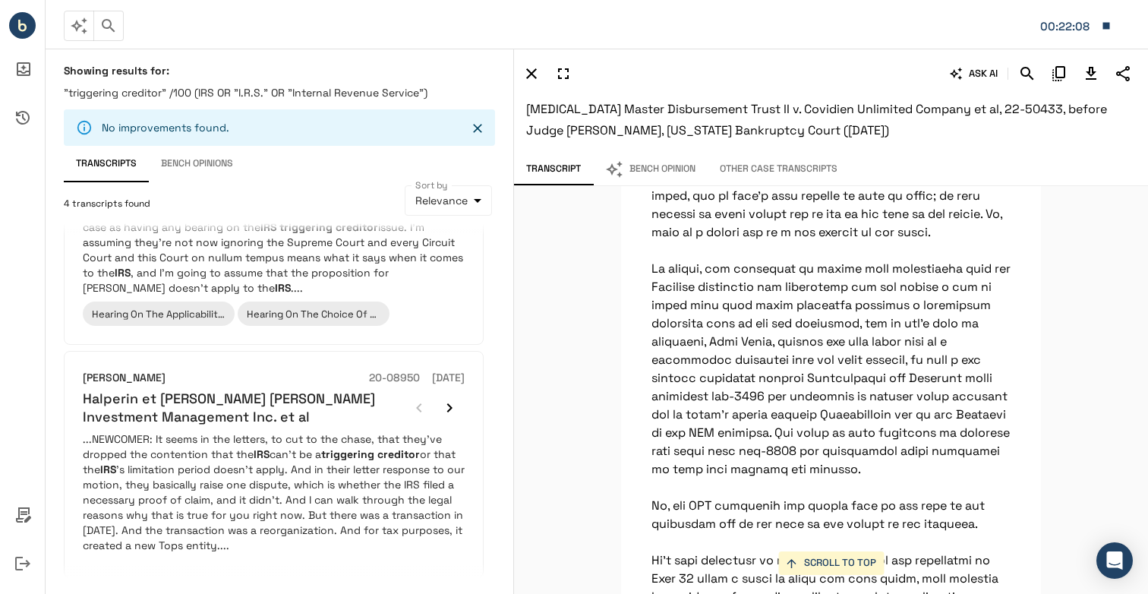
scroll to position [37749, 0]
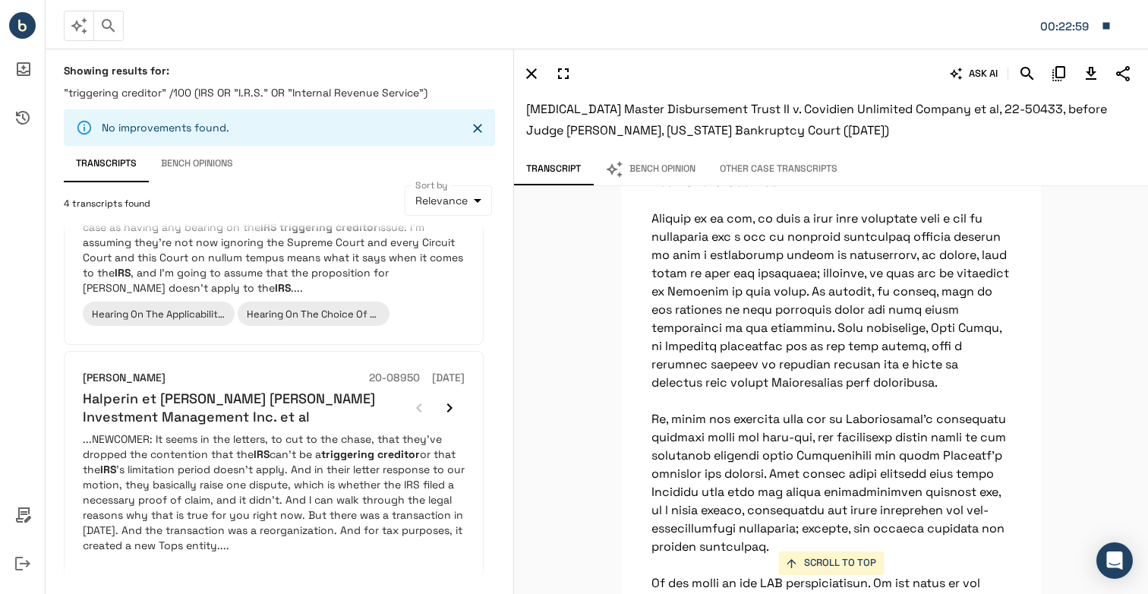
scroll to position [27729, 0]
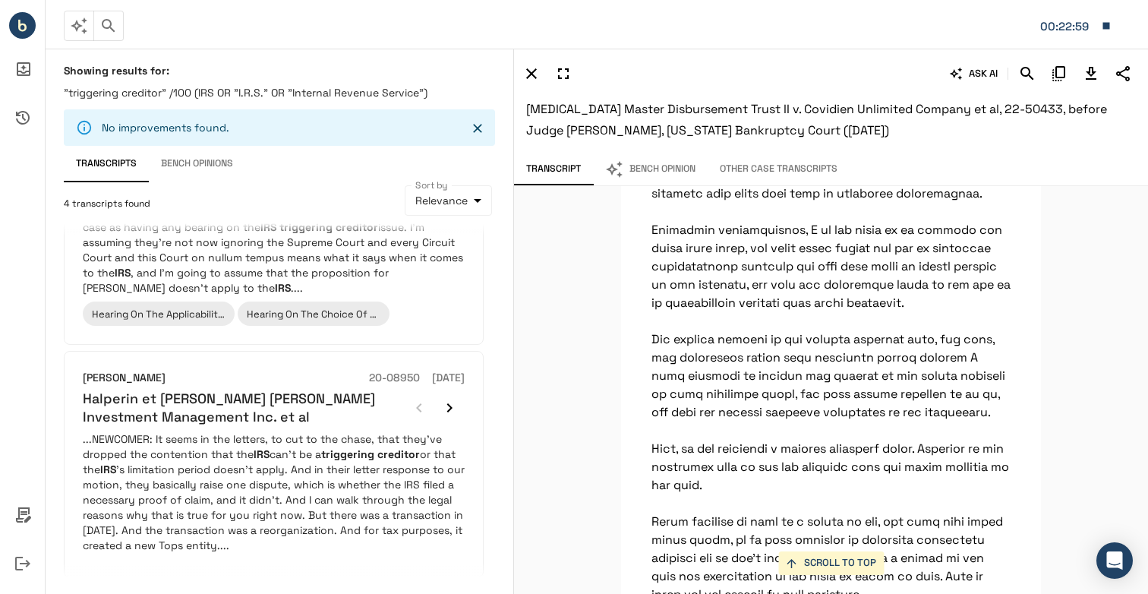
click at [1051, 312] on div "SCROLL TO TOP Your Honor, I would like to move onto the IRS as a triggering cre…" at bounding box center [831, 390] width 634 height 408
click at [852, 564] on button "SCROLL TO TOP" at bounding box center [832, 563] width 106 height 24
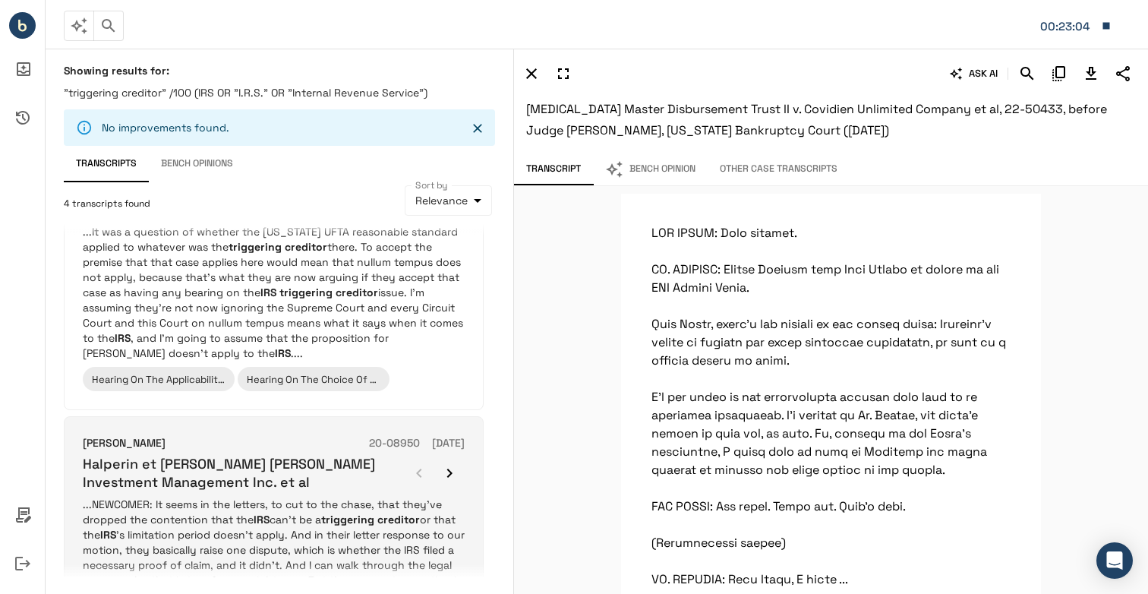
scroll to position [0, 0]
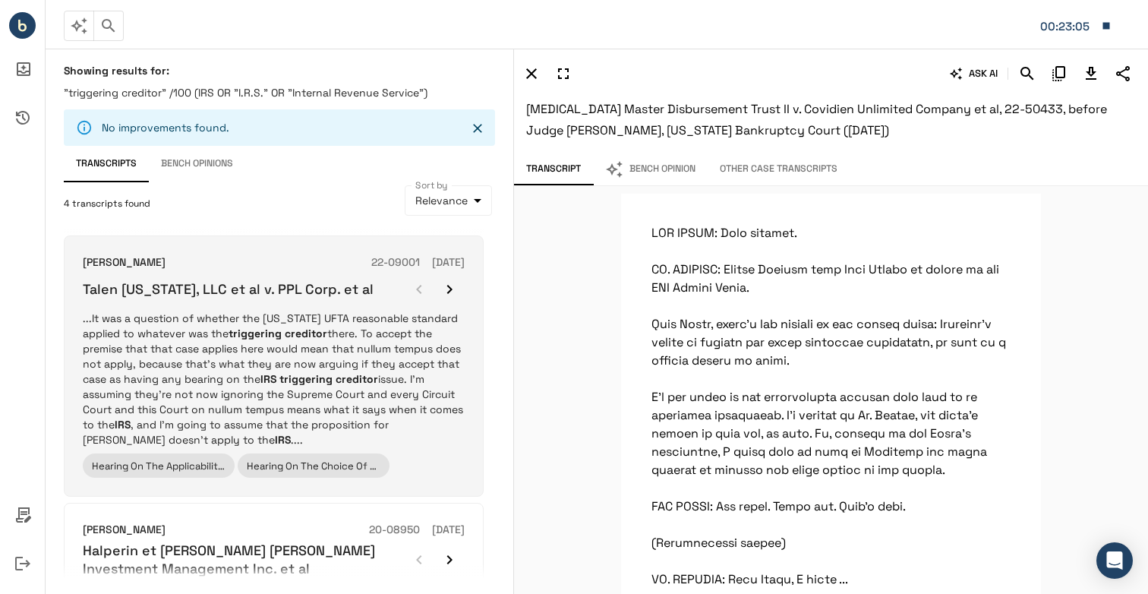
click at [339, 393] on p "...It was a question of whether the Texas UFTA reasonable standard applied to w…" at bounding box center [274, 379] width 382 height 137
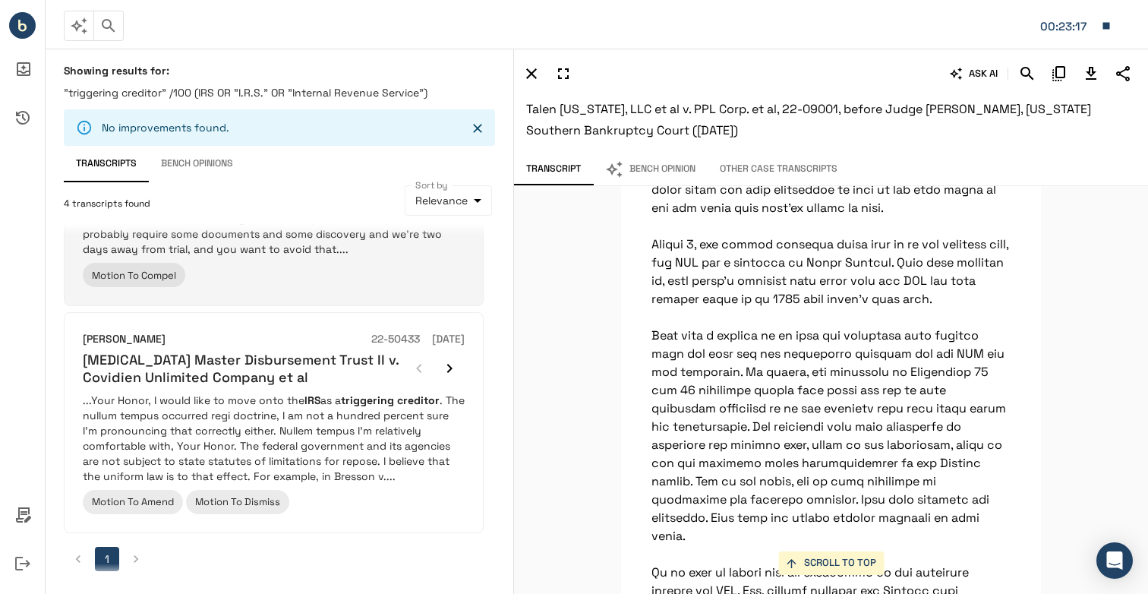
scroll to position [670, 0]
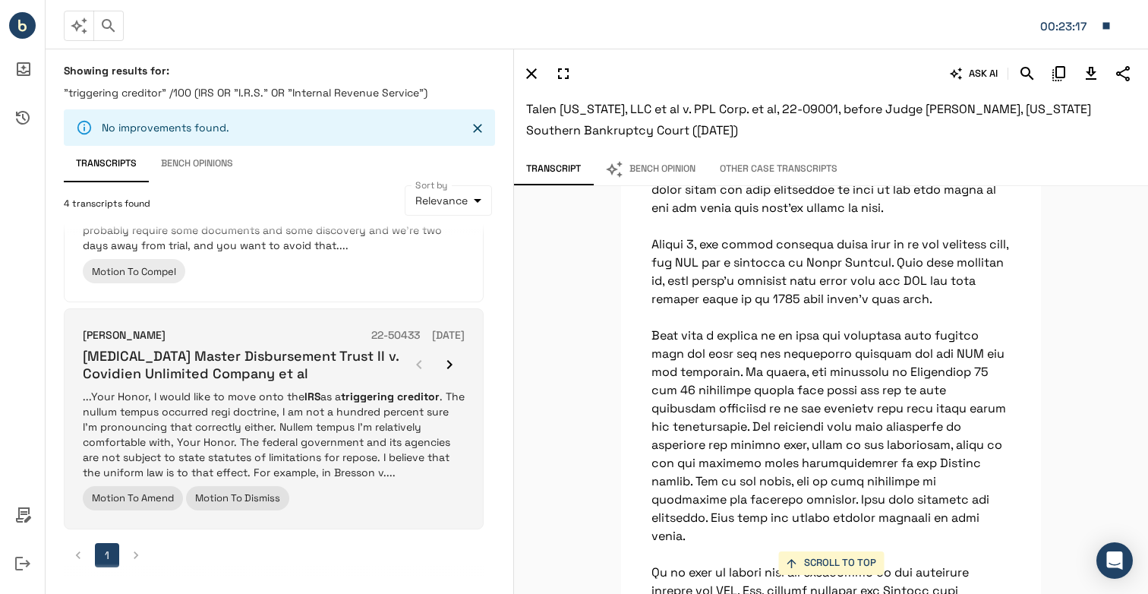
click at [232, 391] on p "...Your Honor, I would like to move onto the IRS as a triggering creditor . The…" at bounding box center [274, 434] width 382 height 91
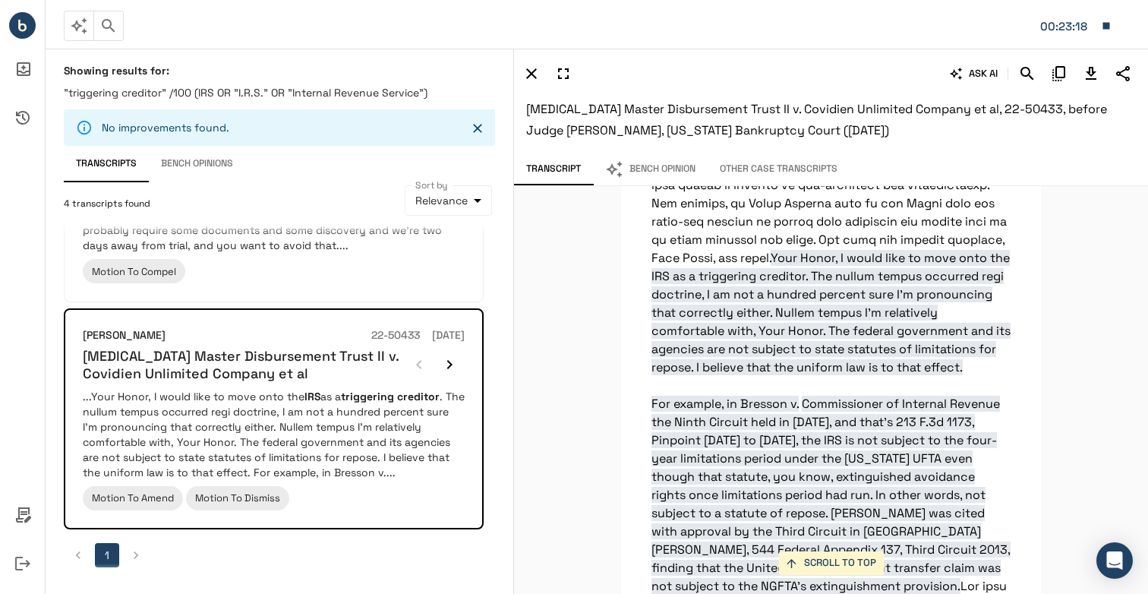
scroll to position [37066, 0]
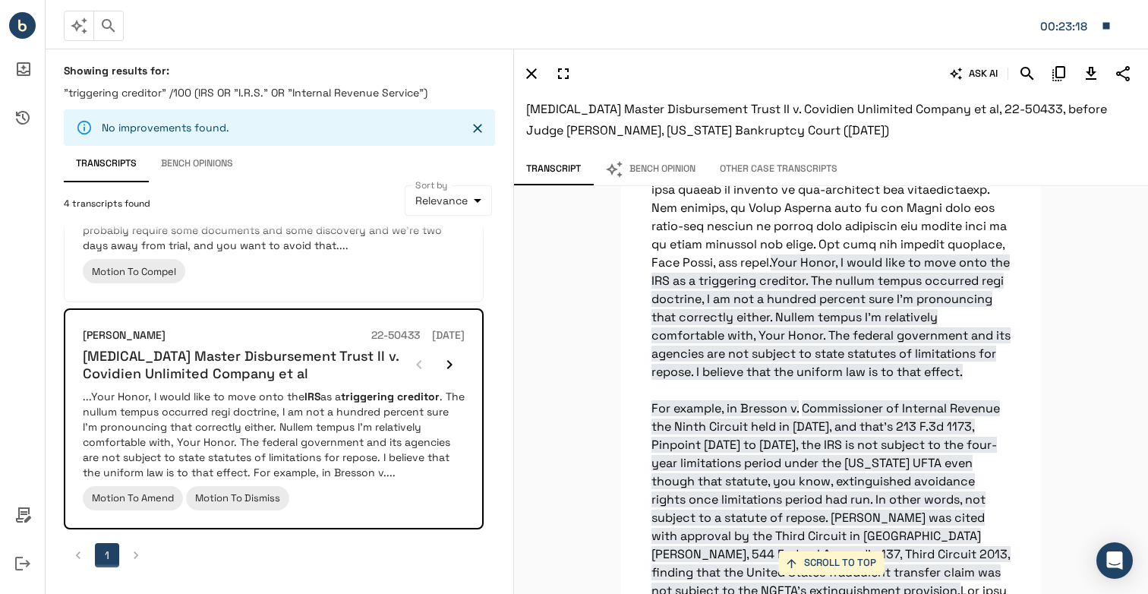
click at [965, 355] on span "Your Honor, I would like to move onto the IRS as a triggering creditor. The nul…" at bounding box center [831, 335] width 359 height 162
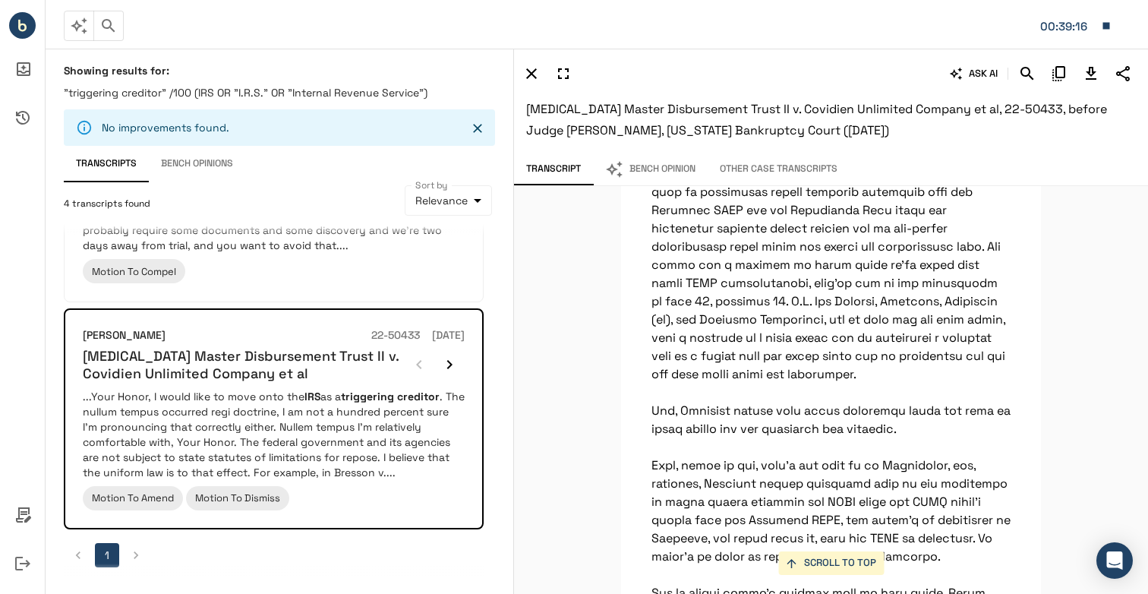
scroll to position [50282, 0]
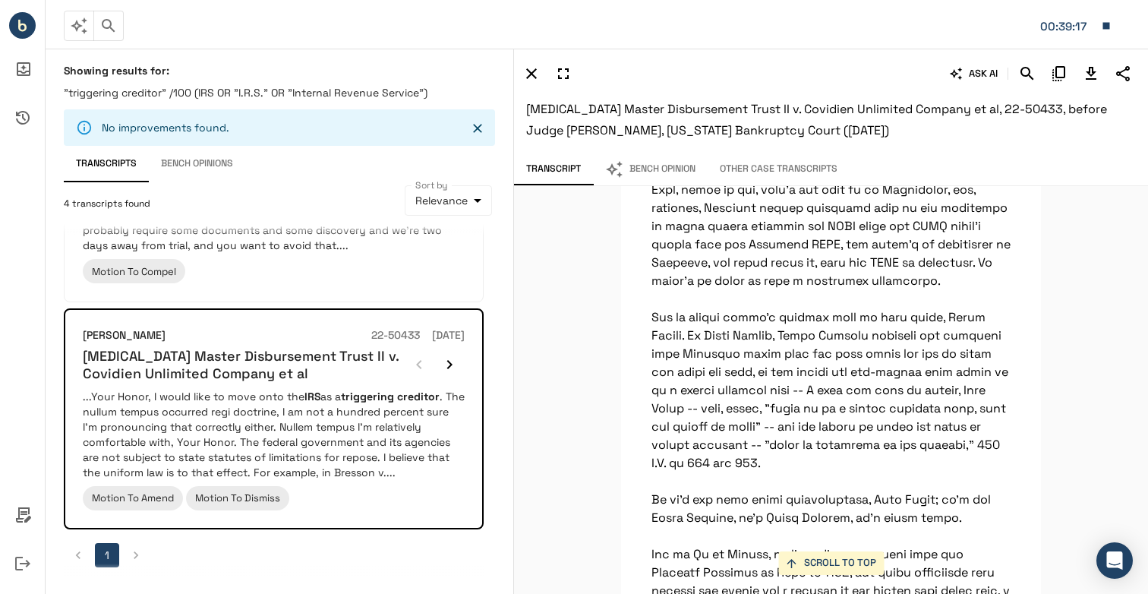
click at [668, 164] on button "Bench Opinion" at bounding box center [650, 169] width 115 height 32
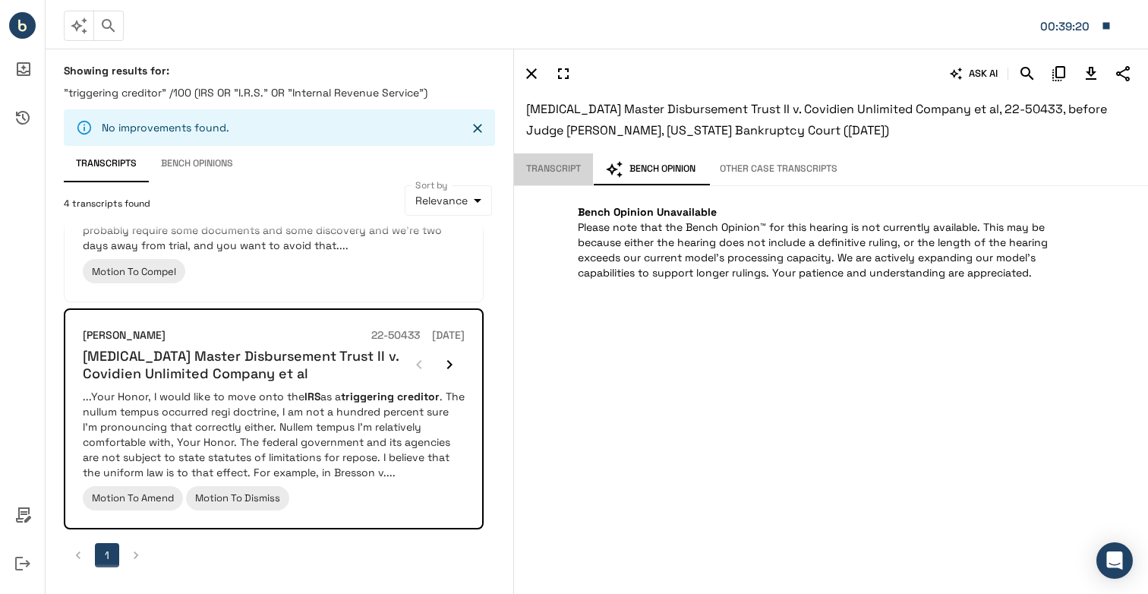
click at [545, 169] on button "Transcript" at bounding box center [553, 169] width 79 height 32
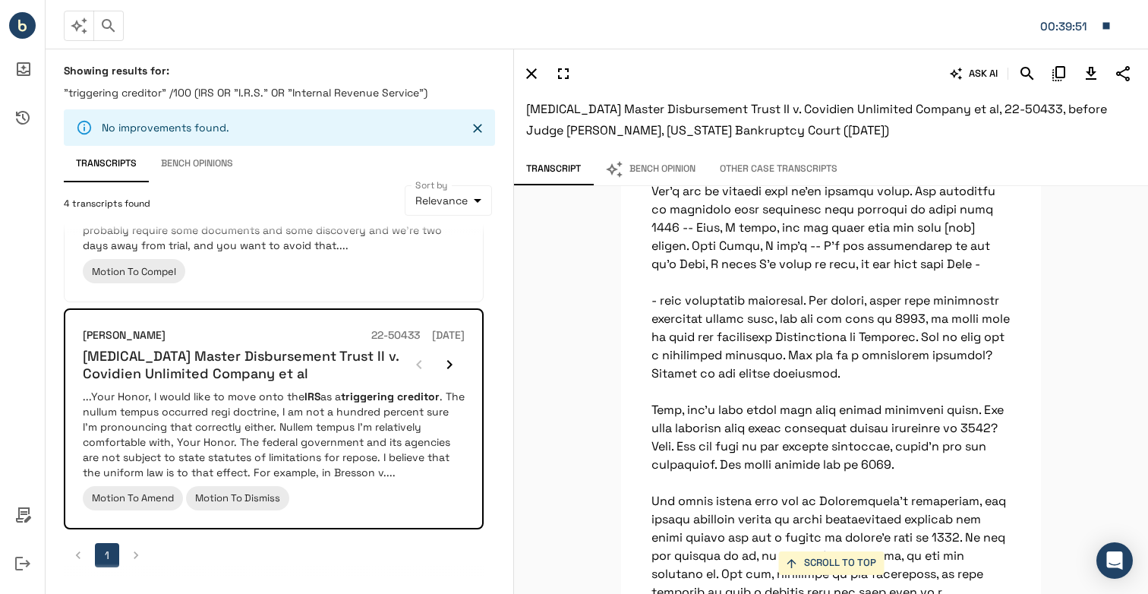
scroll to position [0, 0]
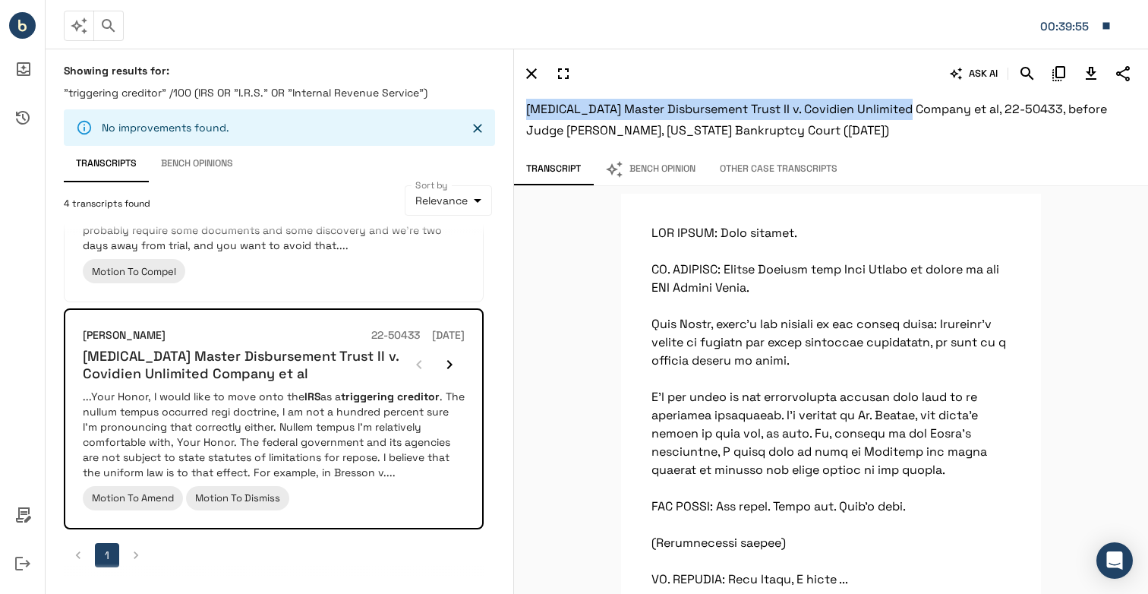
drag, startPoint x: 529, startPoint y: 108, endPoint x: 917, endPoint y: 114, distance: 387.4
click at [917, 114] on span "Opioid Master Disbursement Trust II v. Covidien Unlimited Company et al, 22-504…" at bounding box center [816, 119] width 581 height 37
copy span "Opioid Master Disbursement Trust II v. Covidien Unlimited Company"
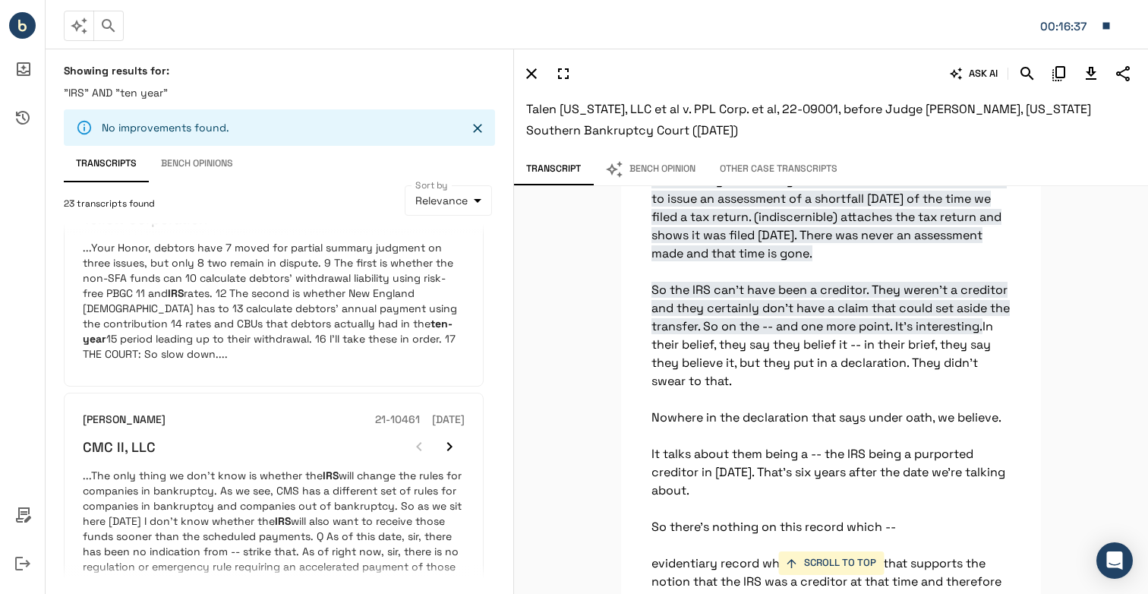
scroll to position [2159, 0]
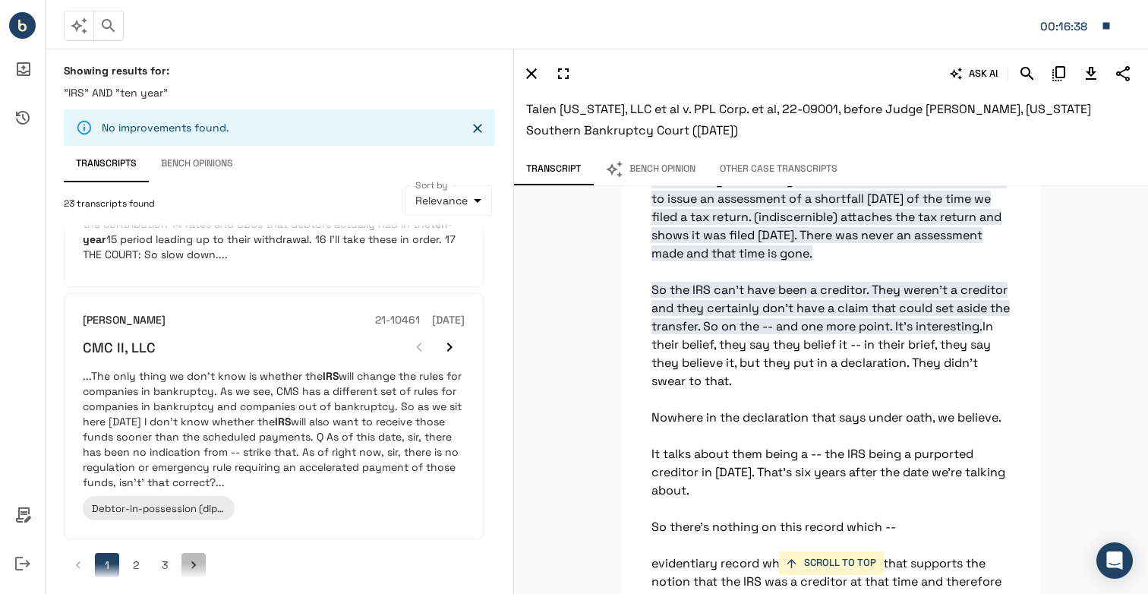
click at [196, 557] on icon "Go to next page" at bounding box center [193, 564] width 15 height 15
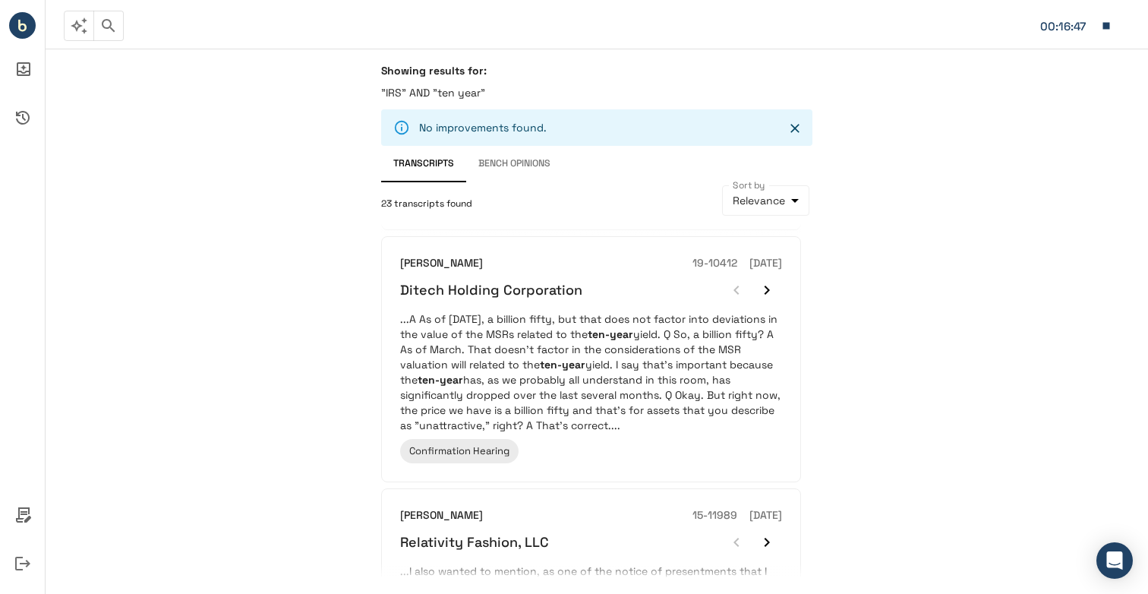
scroll to position [2047, 0]
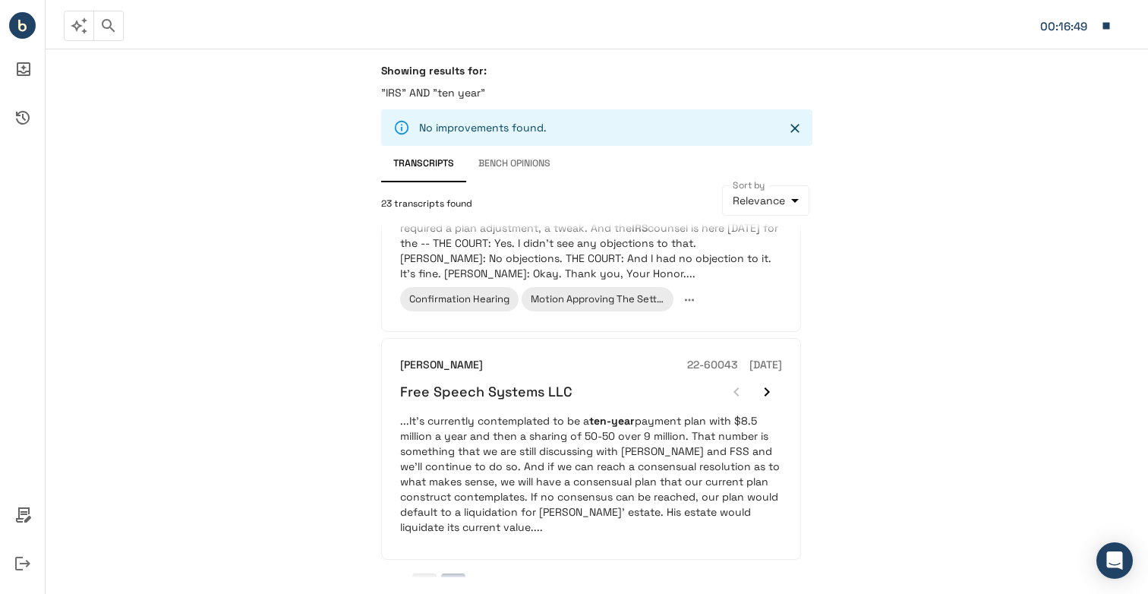
click at [426, 573] on button "1" at bounding box center [424, 585] width 24 height 24
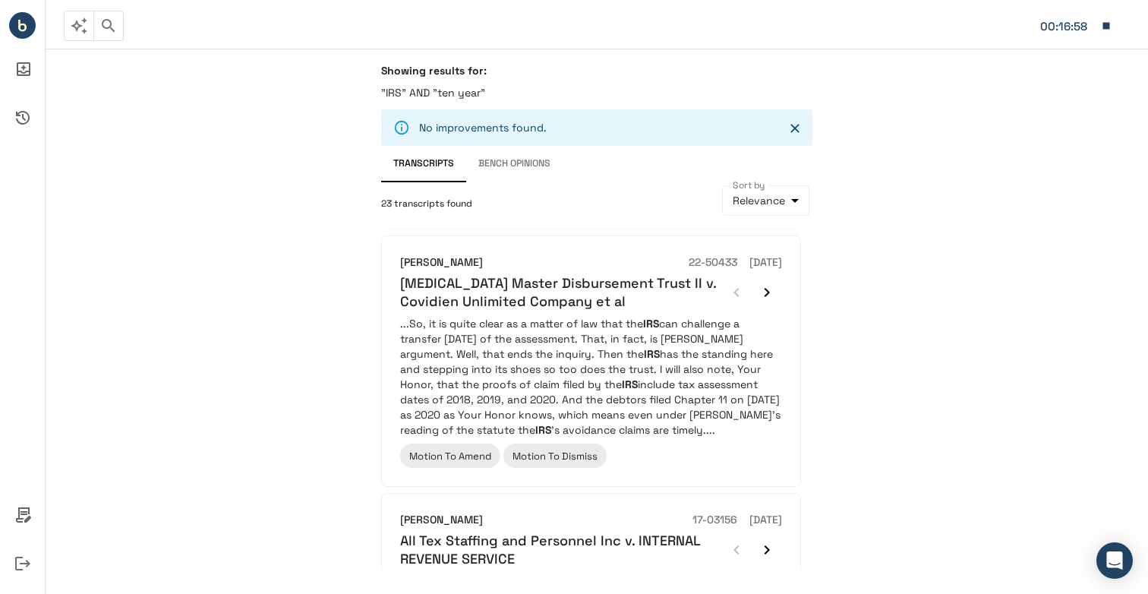
scroll to position [304, 0]
